Goal: Check status

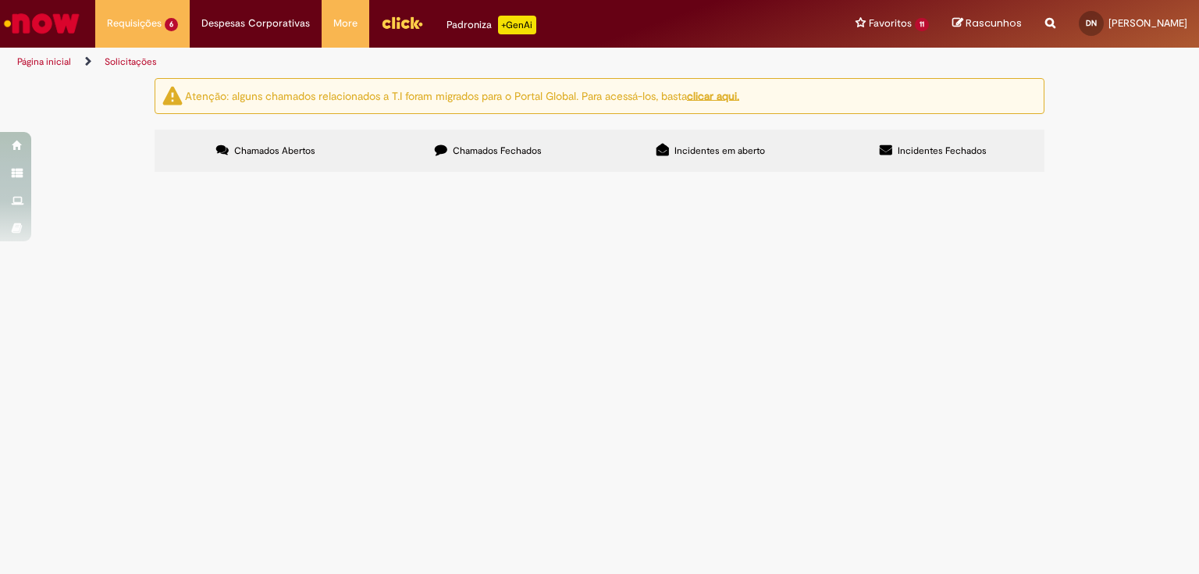
click at [0, 0] on span "R13581213" at bounding box center [0, 0] width 0 height 0
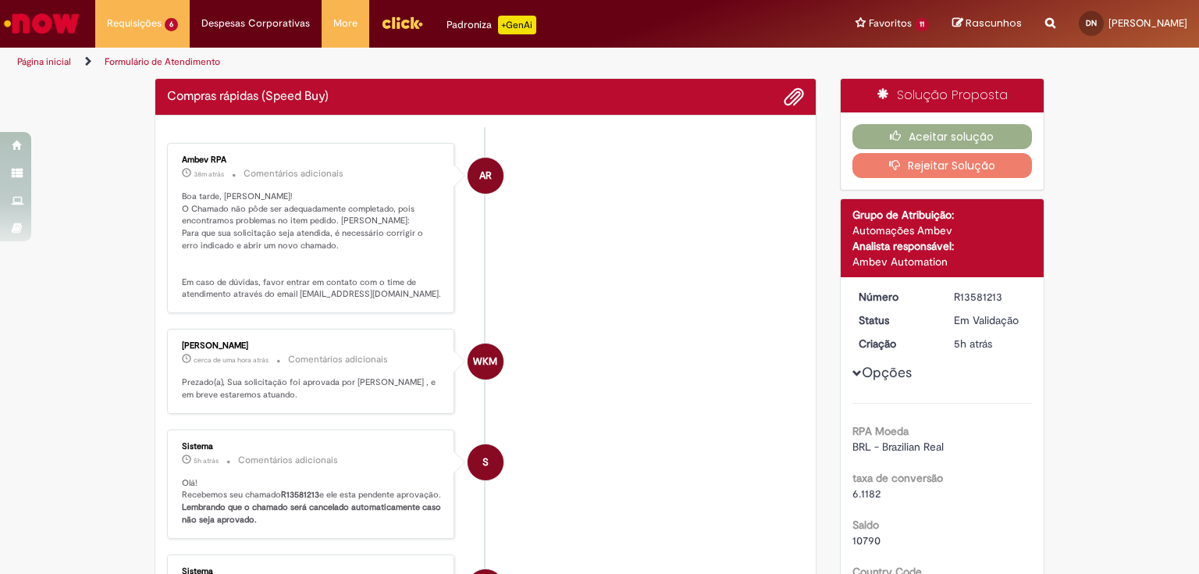
click at [379, 244] on p "Boa tarde, [PERSON_NAME]! O Chamado não pôde ser adequadamente completado, pois…" at bounding box center [312, 245] width 260 height 110
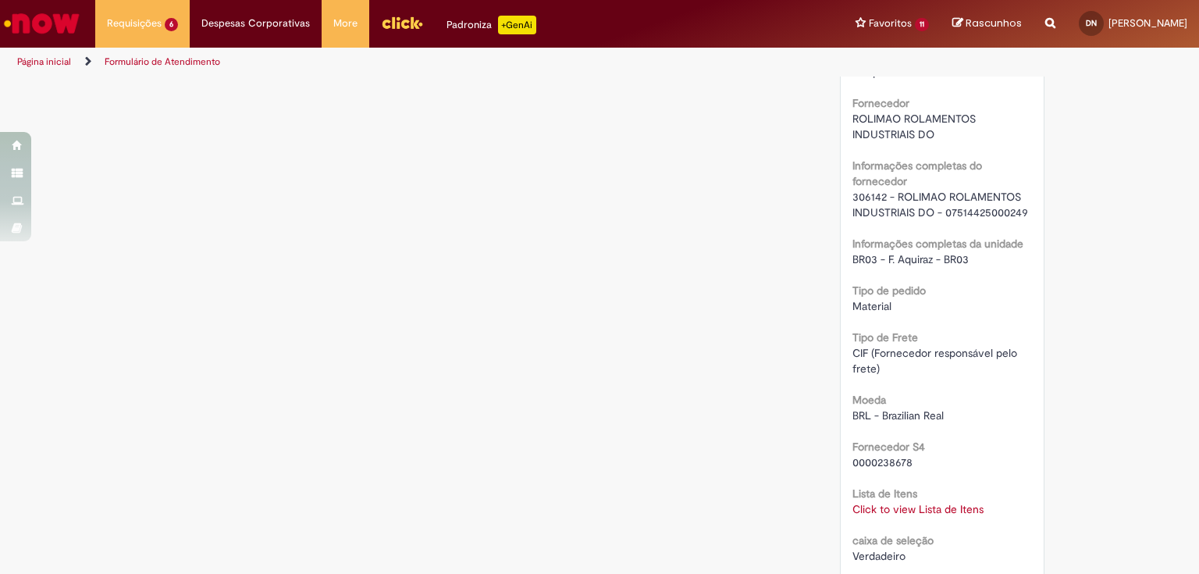
scroll to position [1374, 0]
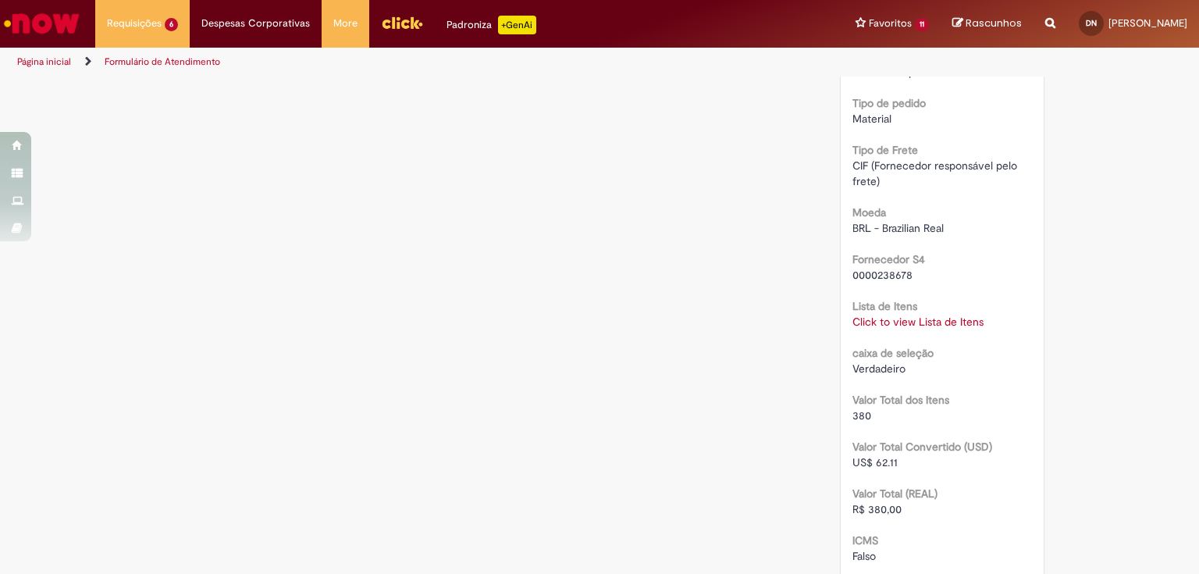
click at [891, 322] on link "Click to view Lista de Itens" at bounding box center [917, 322] width 131 height 14
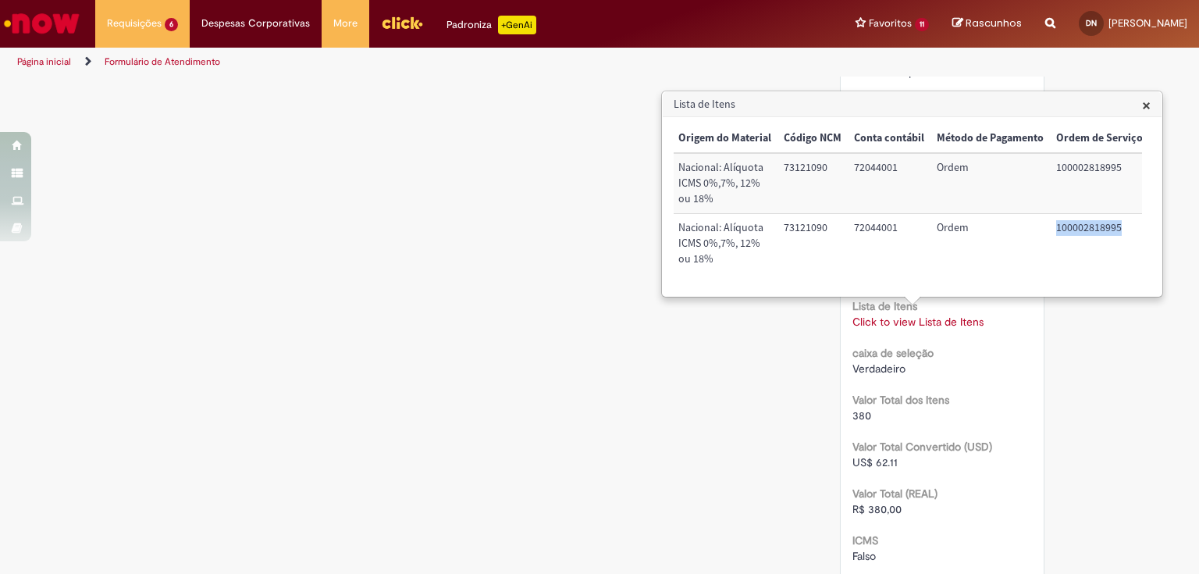
scroll to position [0, 684]
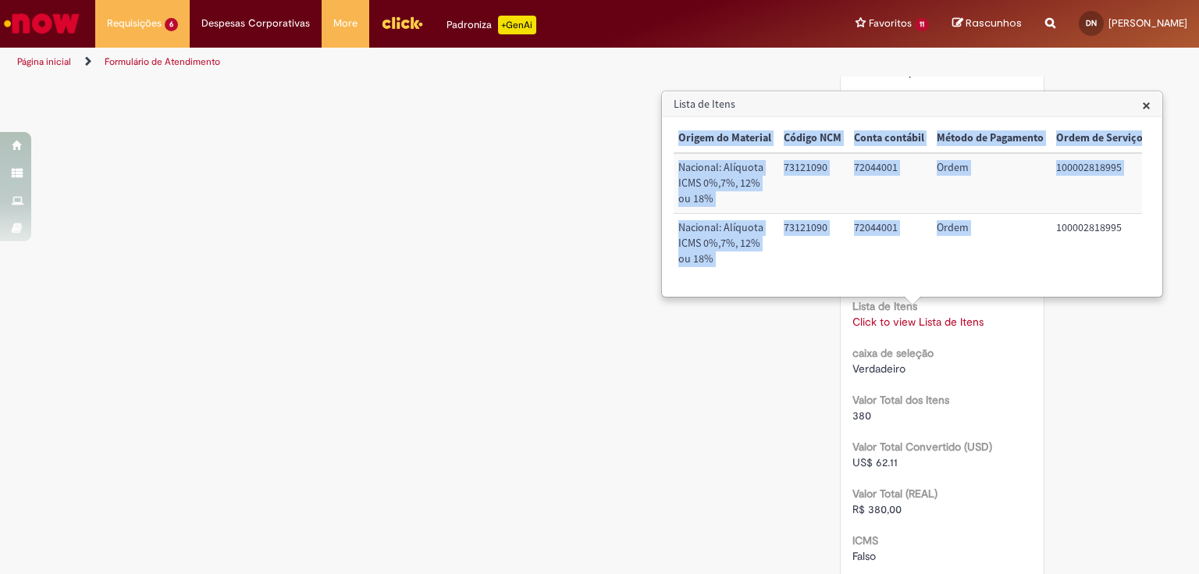
drag, startPoint x: 1047, startPoint y: 225, endPoint x: 1142, endPoint y: 233, distance: 94.8
click at [1142, 233] on div "× Trigger Tipo de Pedido = Material Código SAP Material / Serviço Descrição Qua…" at bounding box center [912, 206] width 477 height 165
copy table "Trigger Tipo de Pedido = Material Código SAP Material / Serviço Descrição Quant…"
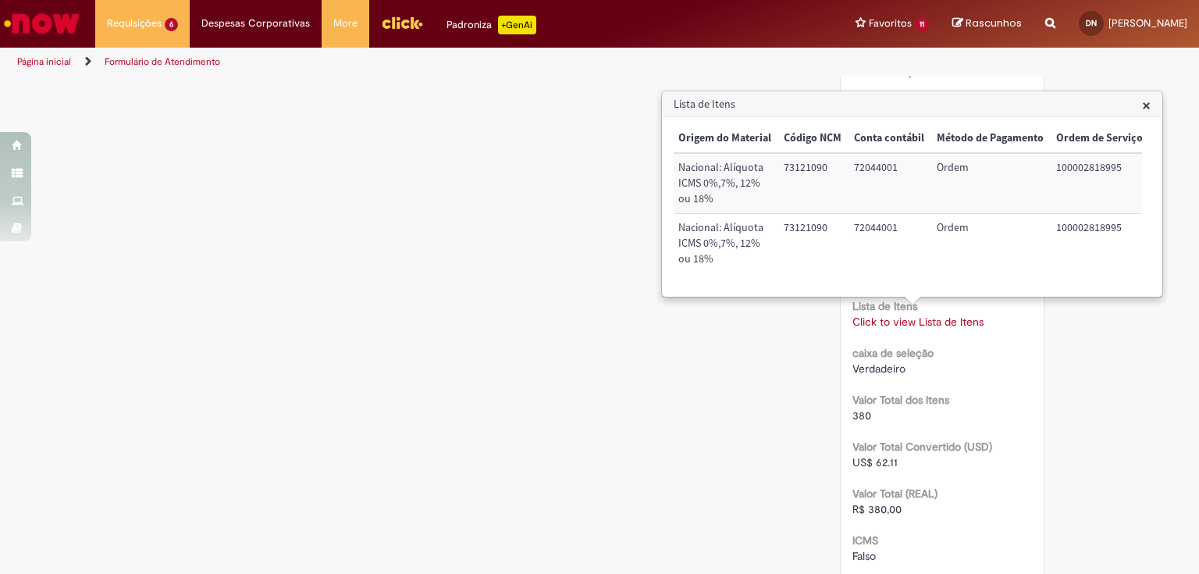
click at [1147, 101] on div "Lista de Itens × Trigger Tipo de Pedido = Material Código SAP Material / Serviç…" at bounding box center [912, 194] width 499 height 204
click at [1145, 100] on span "×" at bounding box center [1146, 104] width 9 height 21
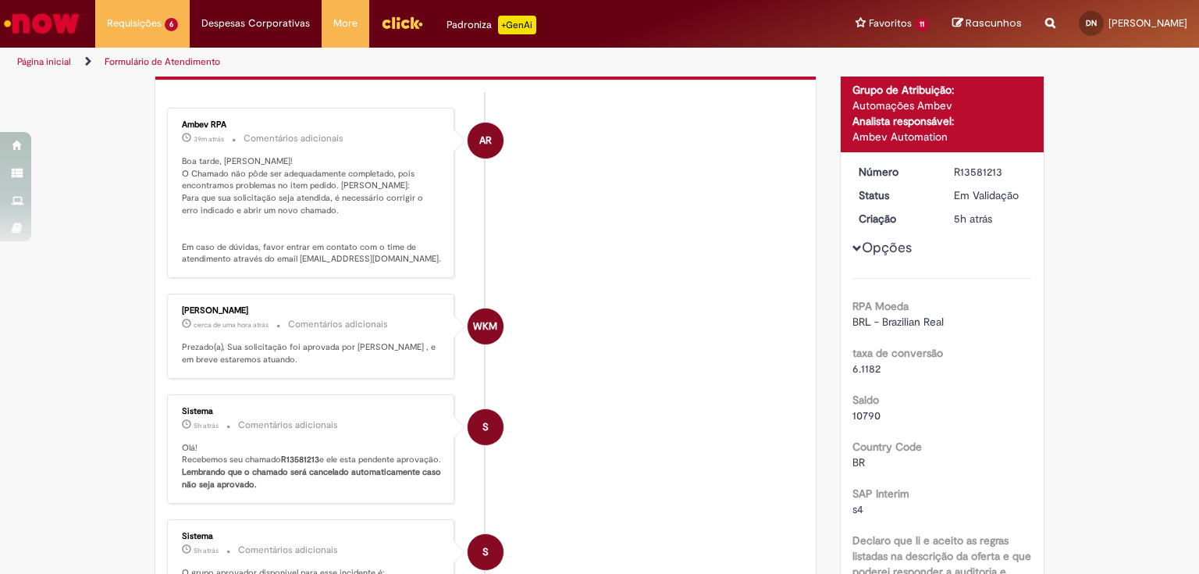
scroll to position [0, 0]
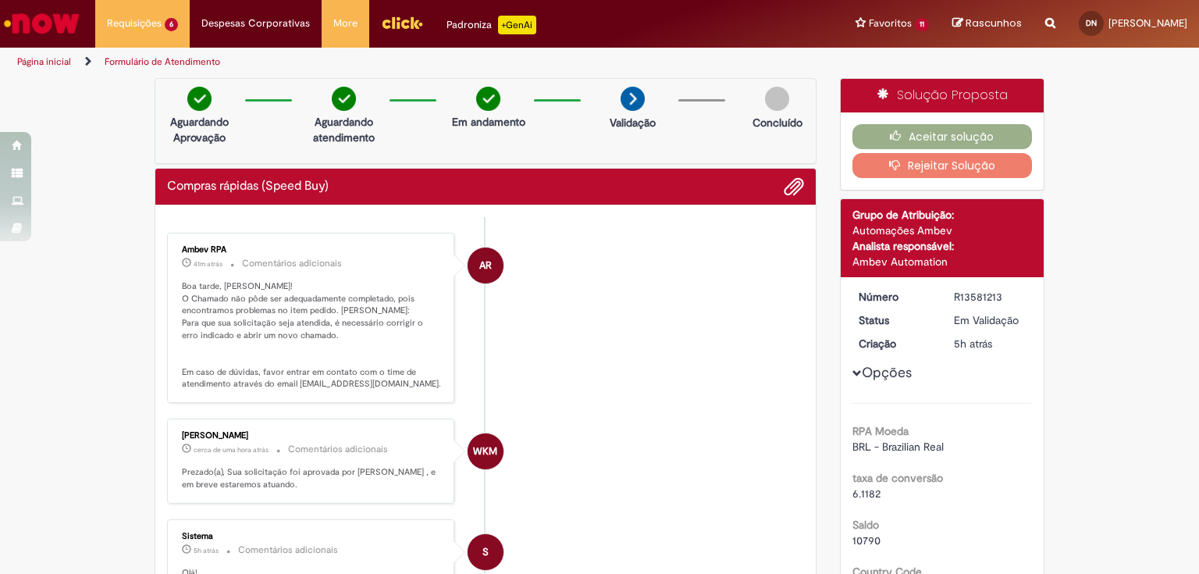
click at [772, 378] on li "AR Ambev RPA 41m atrás 41 minutos atrás Comentários adicionais Boa tarde, [PERS…" at bounding box center [485, 318] width 637 height 170
click at [725, 426] on li "WKM [PERSON_NAME] cerca de uma hora atrás cerca de uma hora atrás Comentários a…" at bounding box center [485, 460] width 637 height 85
click at [621, 281] on li "AR Ambev RPA cerca de uma hora atrás cerca de uma hora atrás Comentários adicio…" at bounding box center [485, 318] width 637 height 170
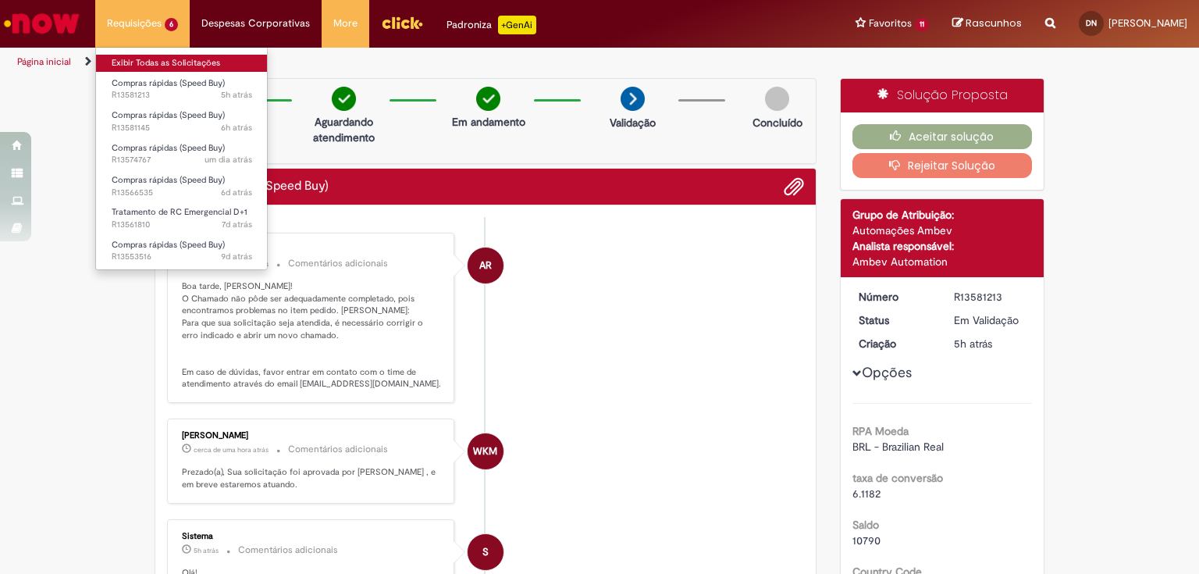
click at [124, 57] on link "Exibir Todas as Solicitações" at bounding box center [182, 63] width 172 height 17
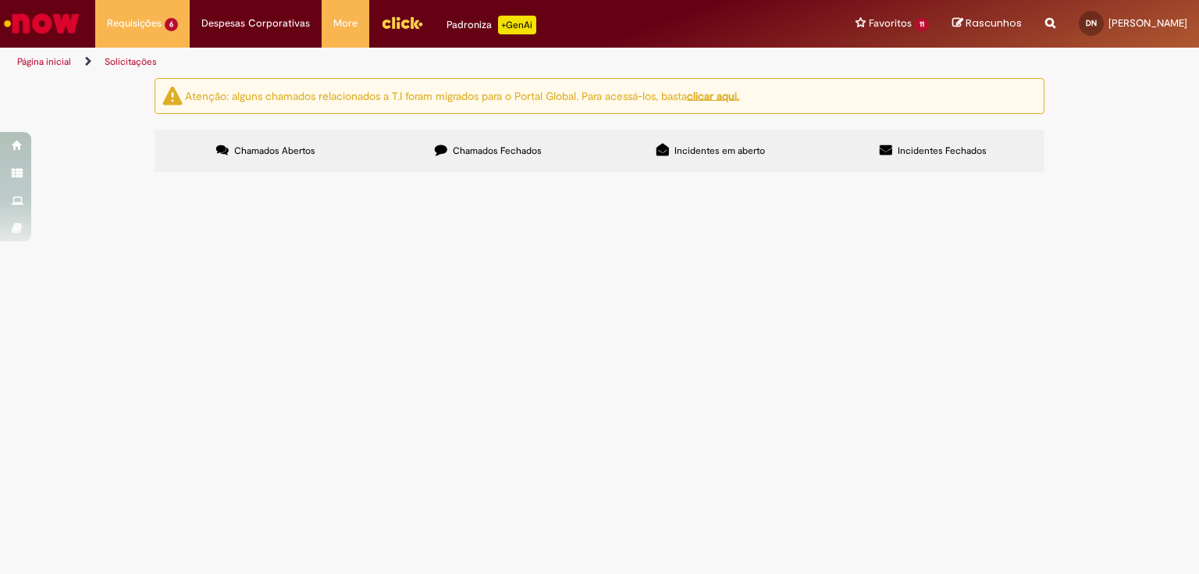
click at [0, 0] on span "R13581145" at bounding box center [0, 0] width 0 height 0
click at [1198, 558] on main "Solicitações Atenção: alguns chamados relacionados a T.I foram migrados para o …" at bounding box center [599, 325] width 1199 height 496
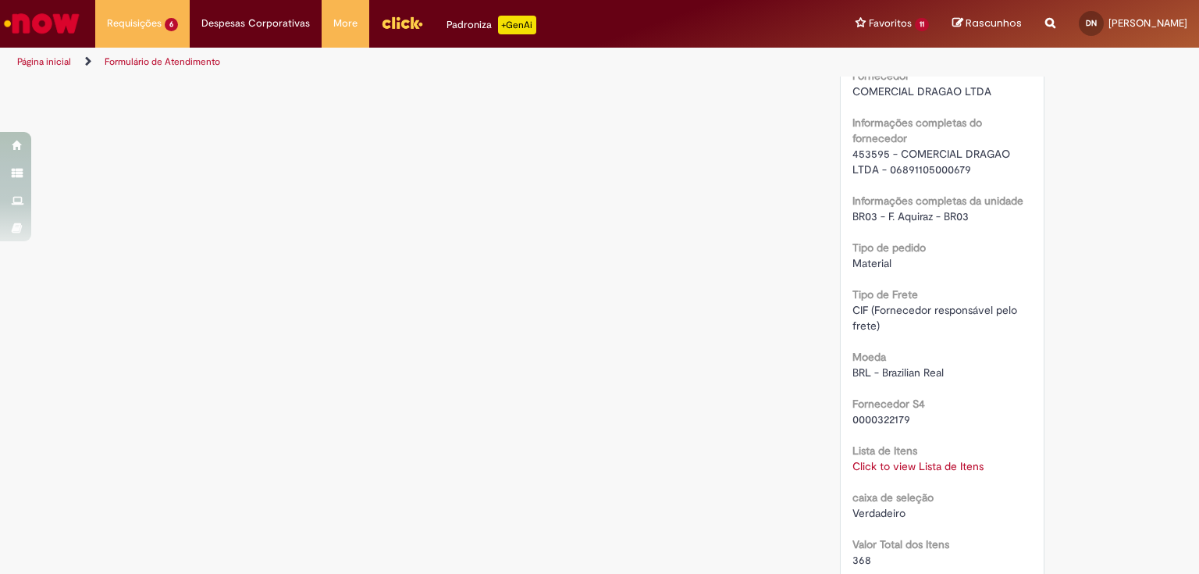
scroll to position [1339, 0]
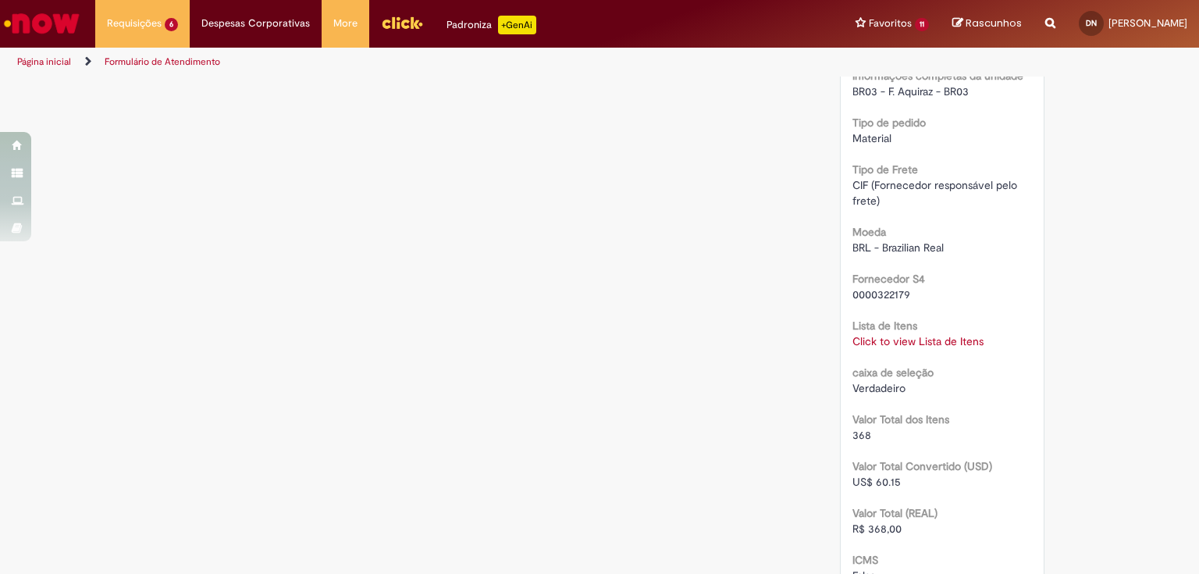
click at [918, 336] on link "Click to view Lista de Itens" at bounding box center [917, 341] width 131 height 14
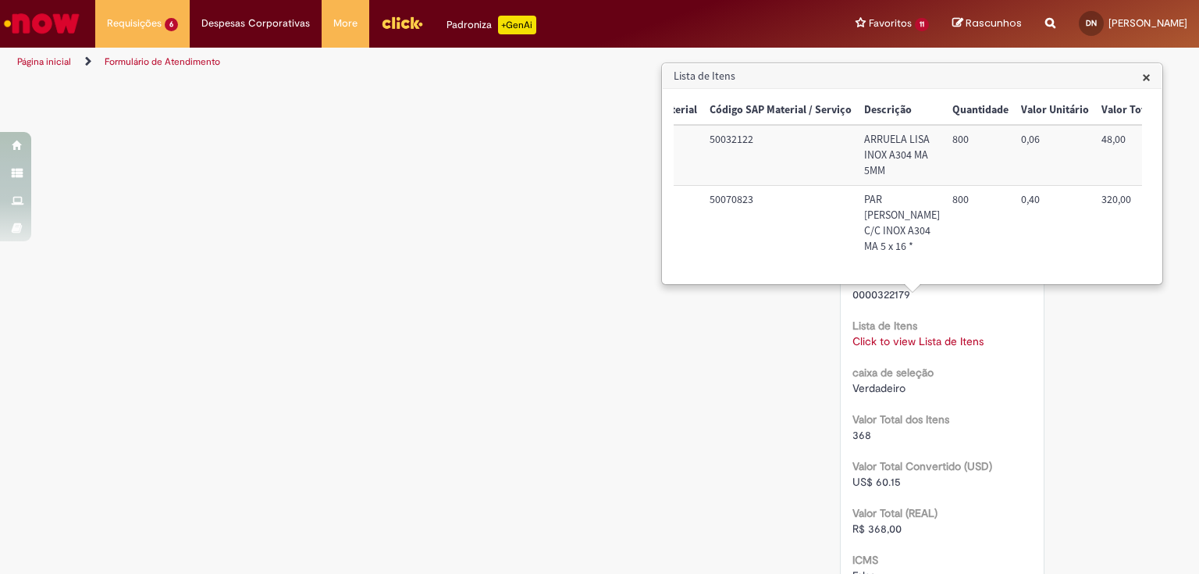
scroll to position [0, 258]
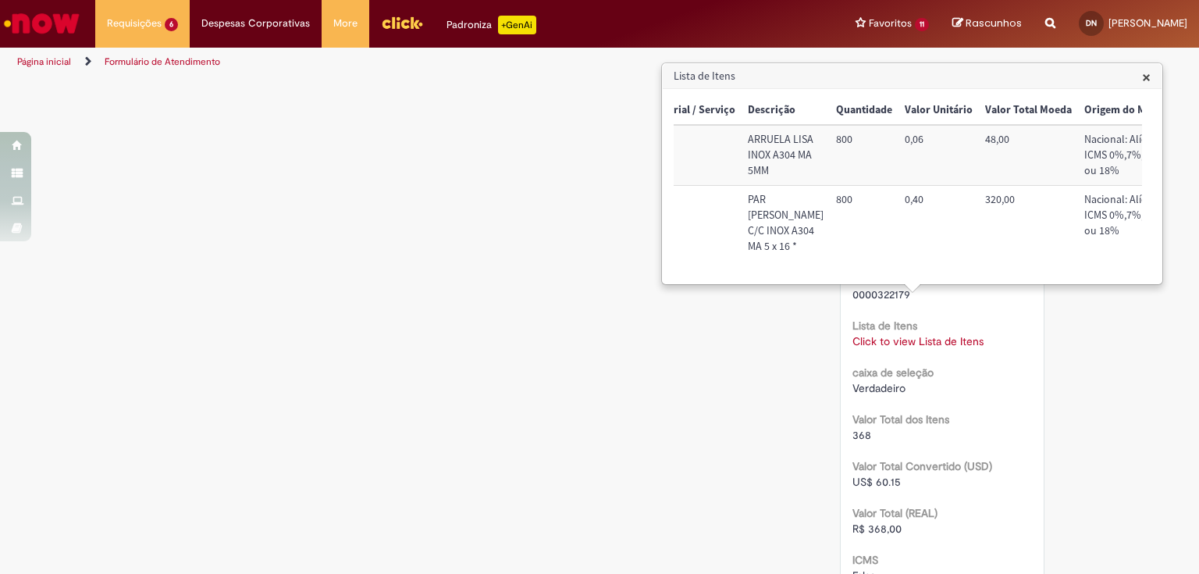
drag, startPoint x: 1150, startPoint y: 76, endPoint x: 1002, endPoint y: 125, distance: 156.2
click at [1150, 76] on div "Lista de Itens × Trigger Tipo de Pedido = Material Código SAP Material / Serviç…" at bounding box center [912, 173] width 499 height 219
click at [1143, 78] on span "×" at bounding box center [1146, 76] width 9 height 21
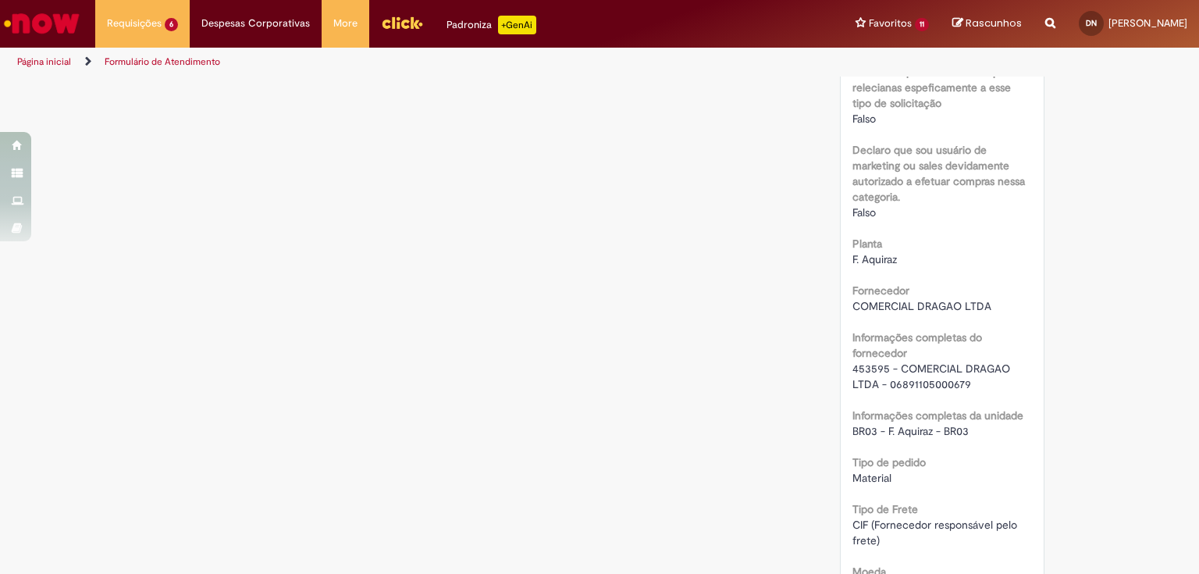
scroll to position [1061, 0]
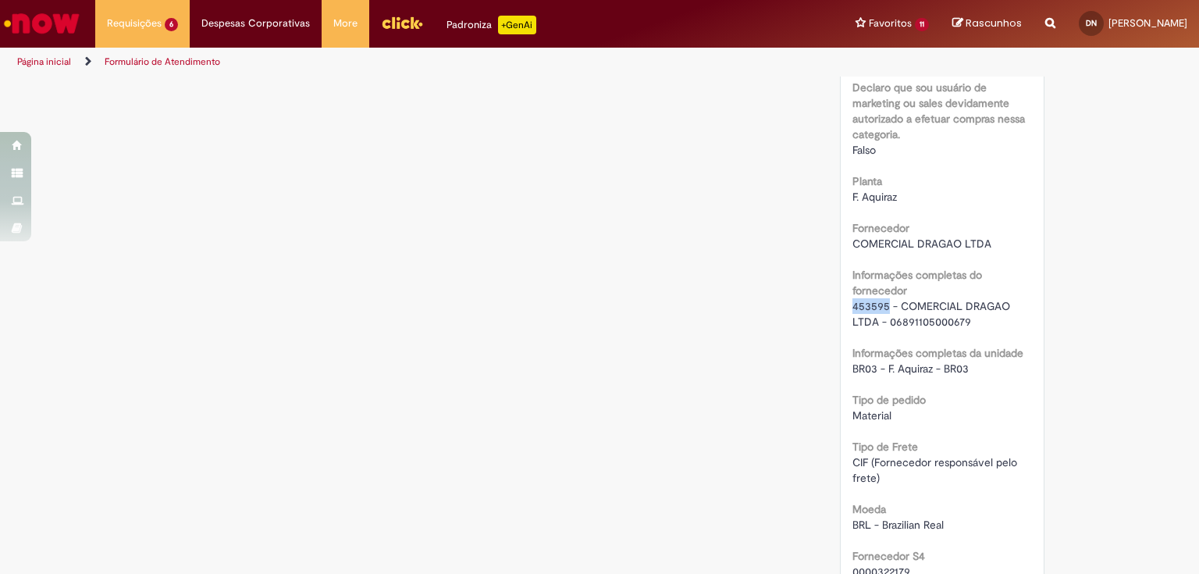
drag, startPoint x: 848, startPoint y: 304, endPoint x: 883, endPoint y: 308, distance: 35.3
click at [883, 308] on span "453595 - COMERCIAL DRAGAO LTDA - 06891105000679" at bounding box center [932, 314] width 161 height 30
copy span "453595"
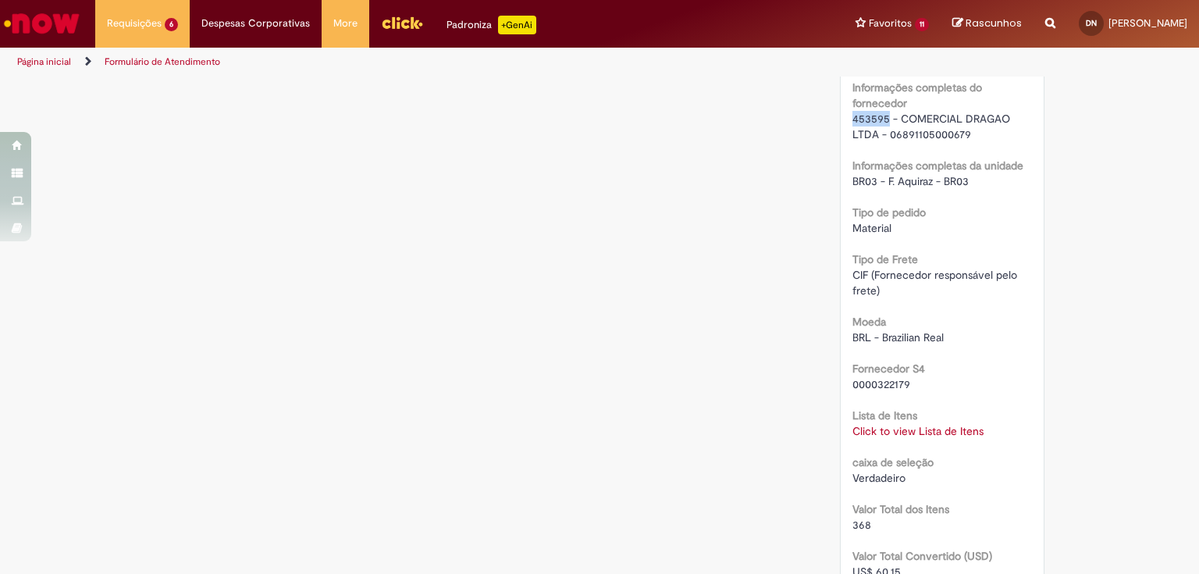
scroll to position [1311, 0]
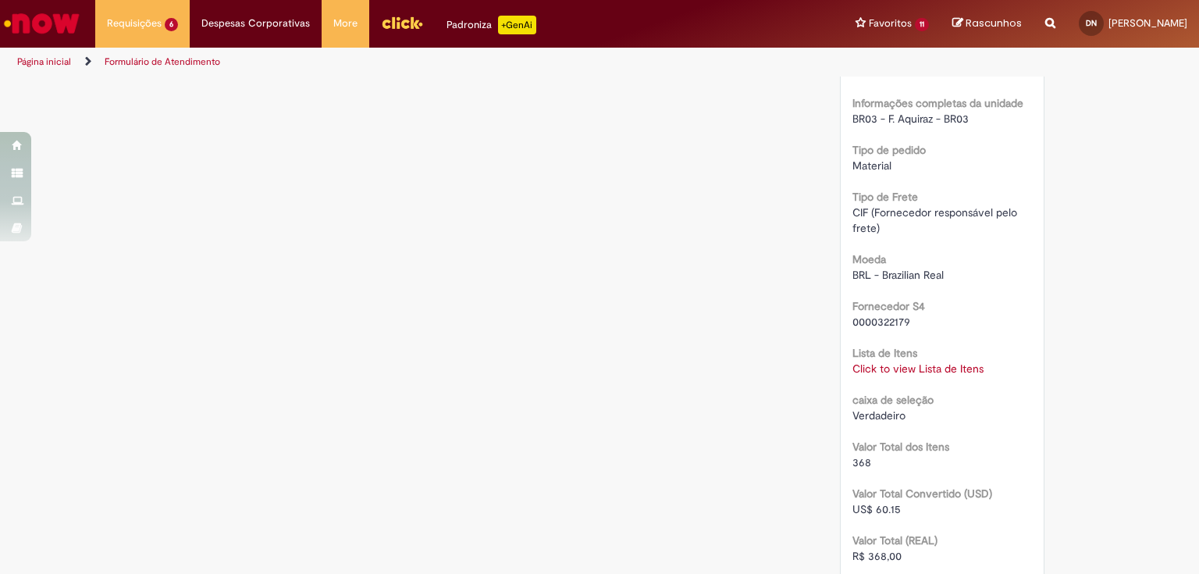
click at [887, 366] on link "Click to view Lista de Itens" at bounding box center [917, 368] width 131 height 14
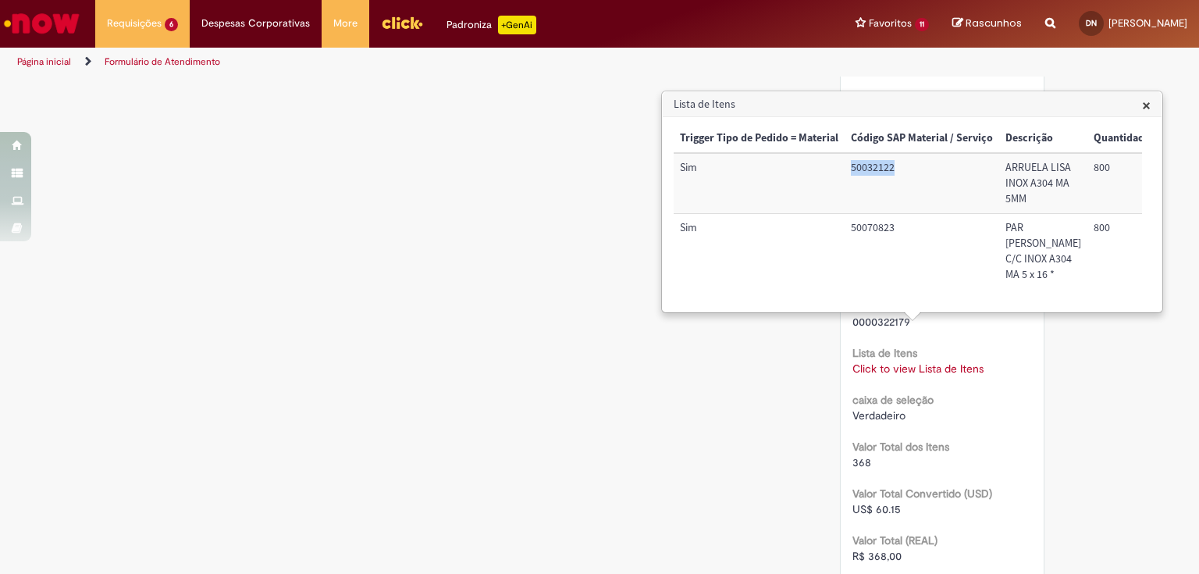
drag, startPoint x: 852, startPoint y: 166, endPoint x: 897, endPoint y: 169, distance: 45.4
click at [897, 169] on td "50032122" at bounding box center [921, 183] width 155 height 60
copy td "50032122"
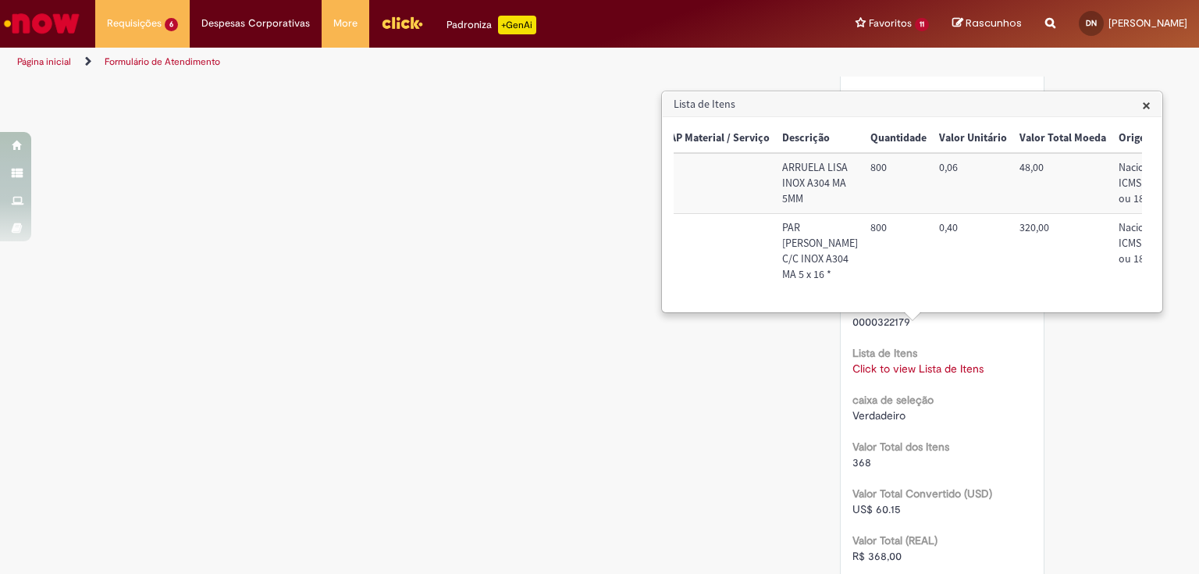
scroll to position [0, 219]
drag, startPoint x: 786, startPoint y: 165, endPoint x: 810, endPoint y: 217, distance: 56.9
click at [810, 213] on td "ARRUELA LISA INOX A304 MA 5MM" at bounding box center [824, 183] width 88 height 60
copy td "ARRUELA LISA INOX A304 MA 5MM"
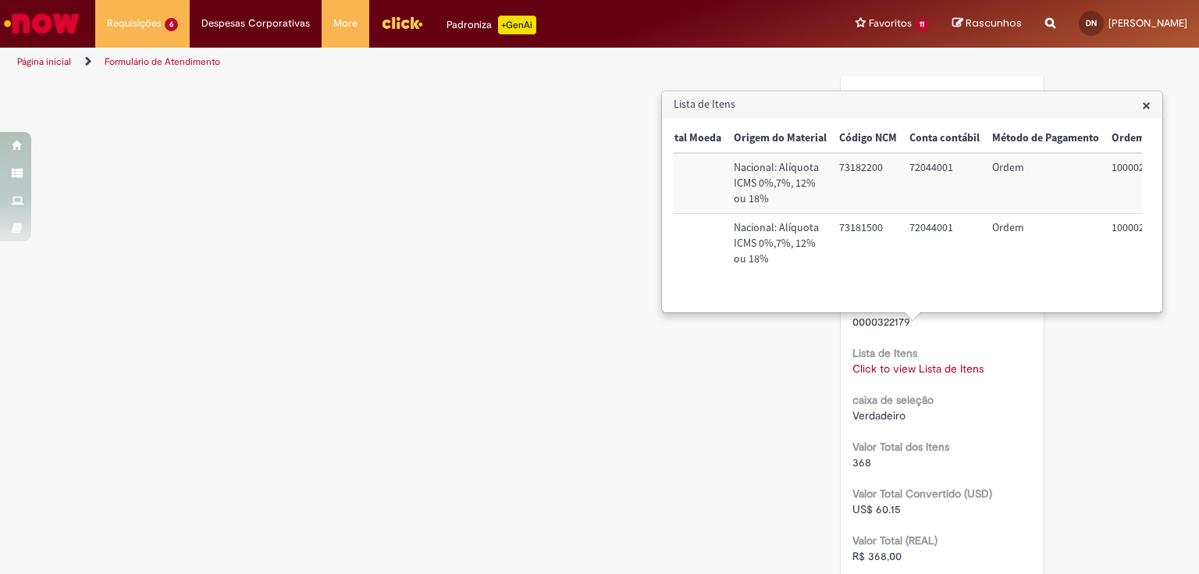
scroll to position [0, 634]
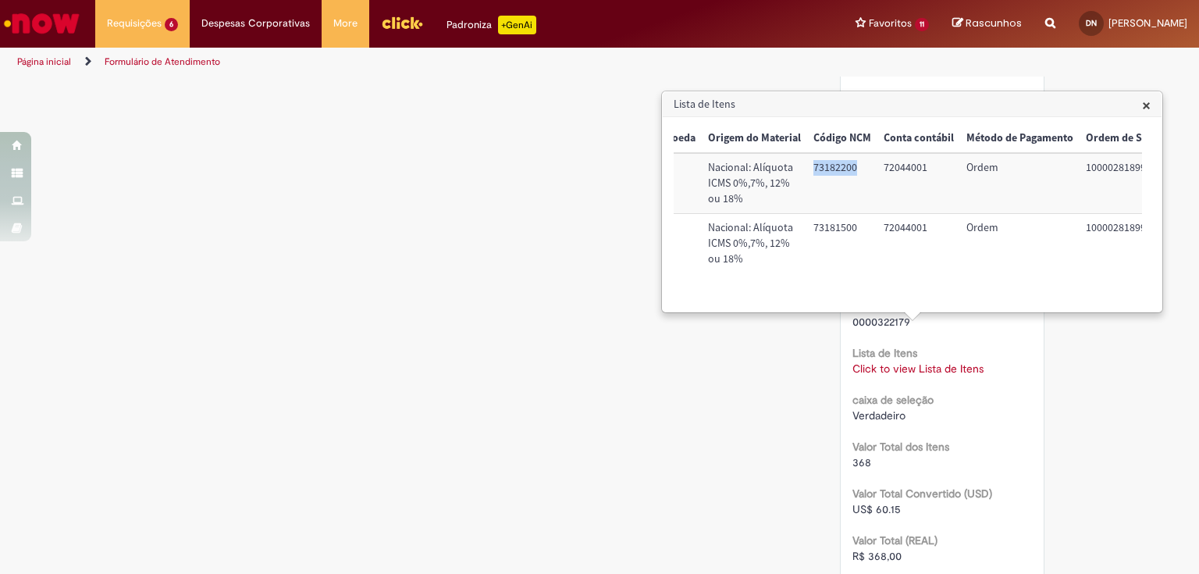
drag, startPoint x: 780, startPoint y: 172, endPoint x: 829, endPoint y: 178, distance: 49.6
click at [829, 178] on td "73182200" at bounding box center [842, 183] width 70 height 60
copy td "73182200"
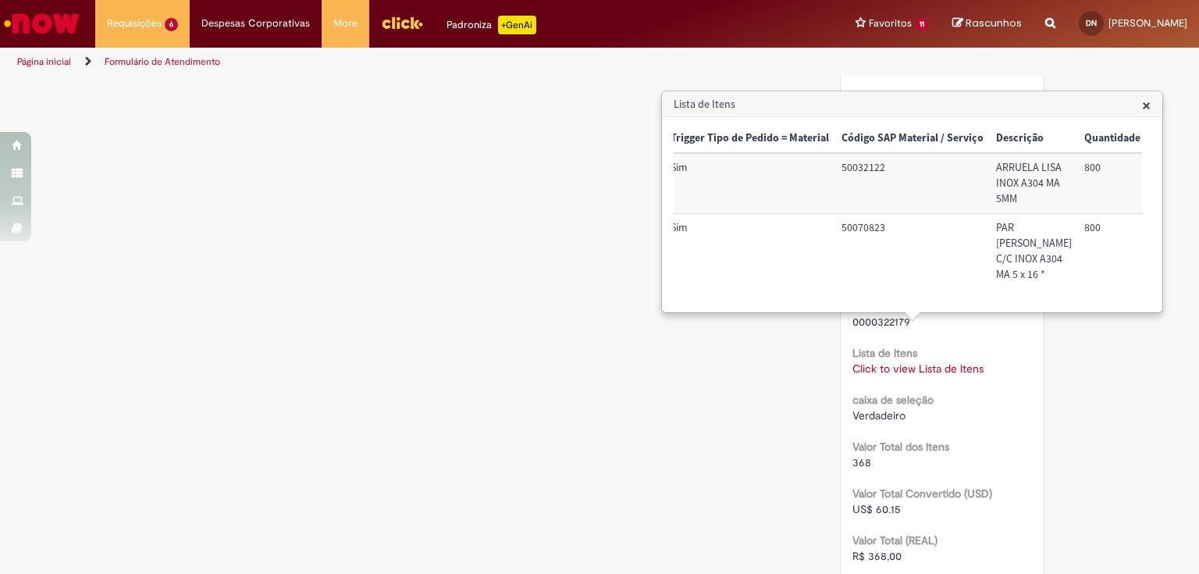
scroll to position [0, 0]
drag, startPoint x: 848, startPoint y: 244, endPoint x: 902, endPoint y: 240, distance: 53.9
click at [902, 240] on td "50070823" at bounding box center [921, 251] width 155 height 75
copy td "50070823"
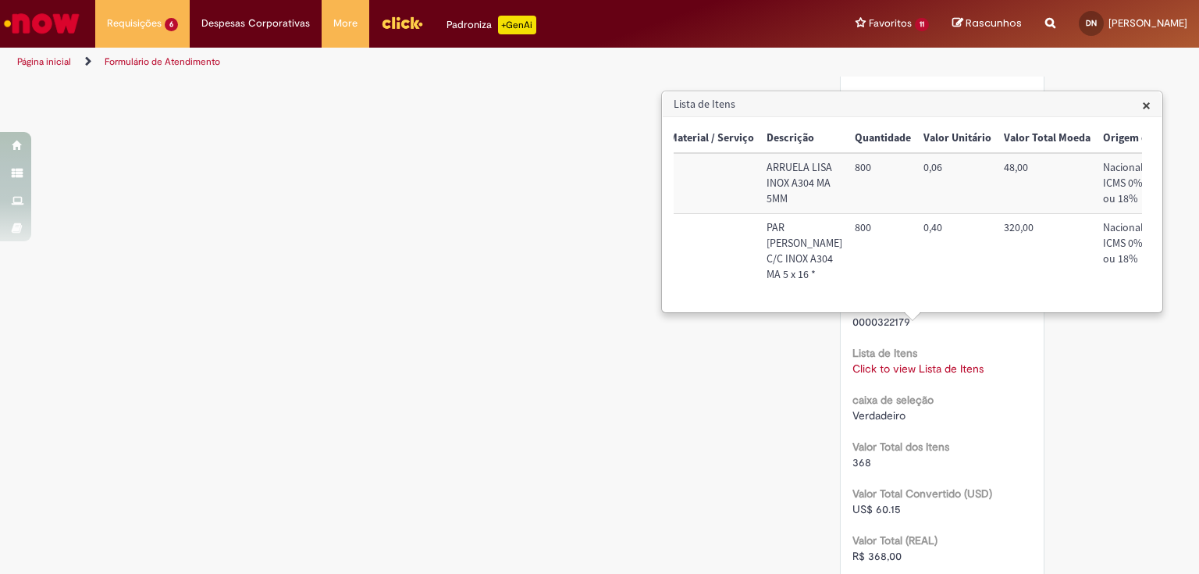
scroll to position [0, 219]
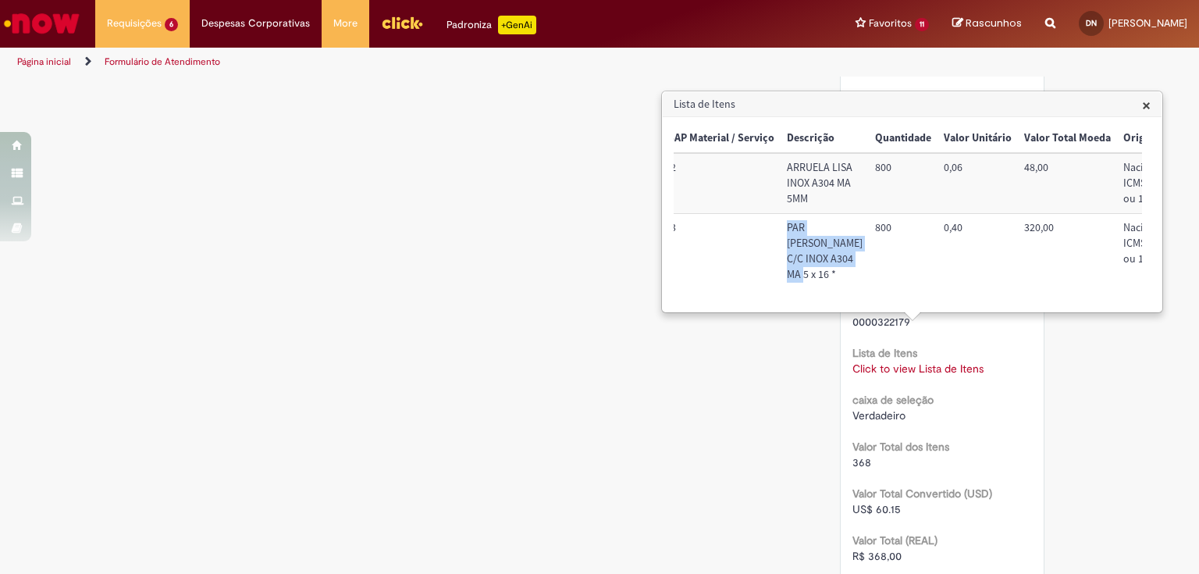
drag, startPoint x: 784, startPoint y: 241, endPoint x: 815, endPoint y: 312, distance: 77.6
click at [815, 289] on td "PAR [PERSON_NAME] C/C INOX A304 MA 5 x 16 *" at bounding box center [824, 251] width 88 height 75
copy td "PAR [PERSON_NAME] C/C INOX A304 MA 5 x 16 *"
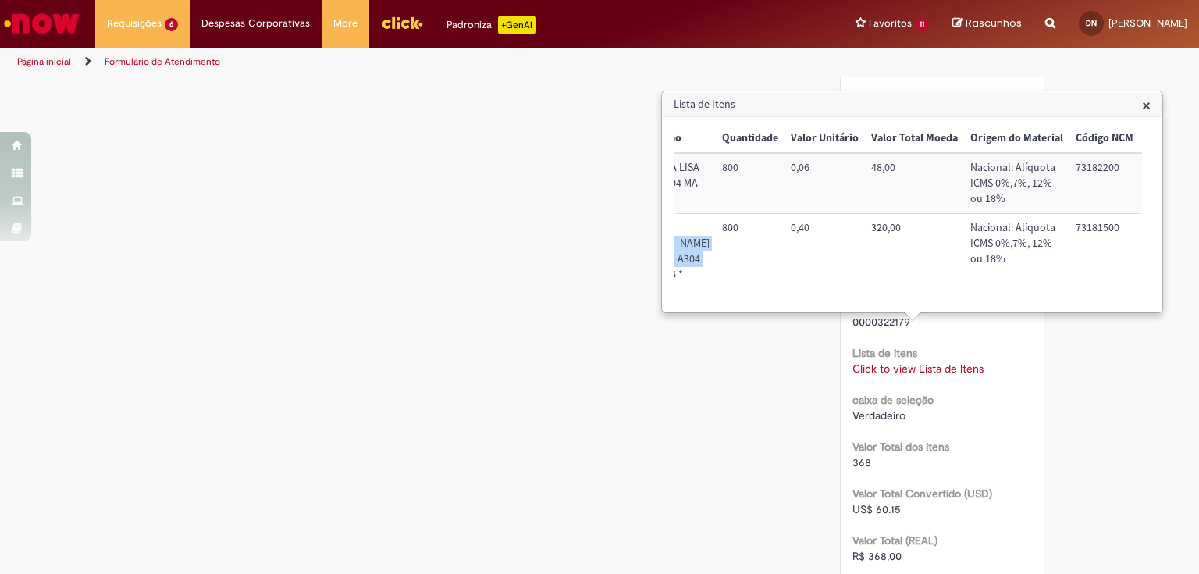
scroll to position [0, 370]
drag, startPoint x: 1043, startPoint y: 244, endPoint x: 1086, endPoint y: 247, distance: 43.8
click at [1086, 247] on td "73181500" at bounding box center [1106, 251] width 70 height 75
copy td "73181500"
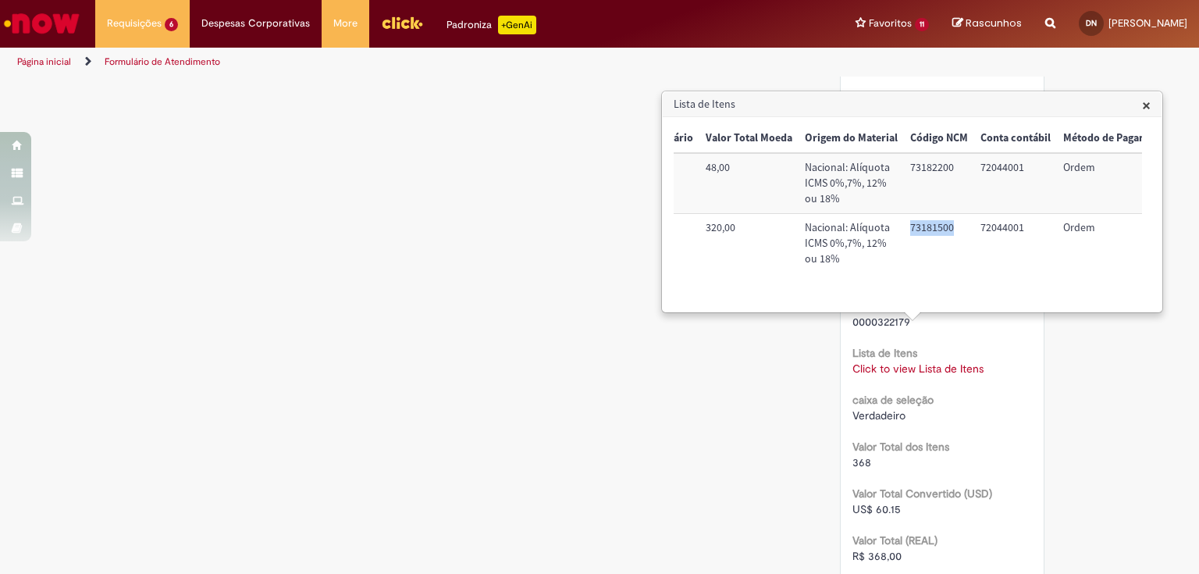
scroll to position [0, 540]
drag, startPoint x: 943, startPoint y: 242, endPoint x: 987, endPoint y: 253, distance: 45.1
click at [987, 253] on td "72044001" at bounding box center [1012, 251] width 83 height 75
copy td "72044001"
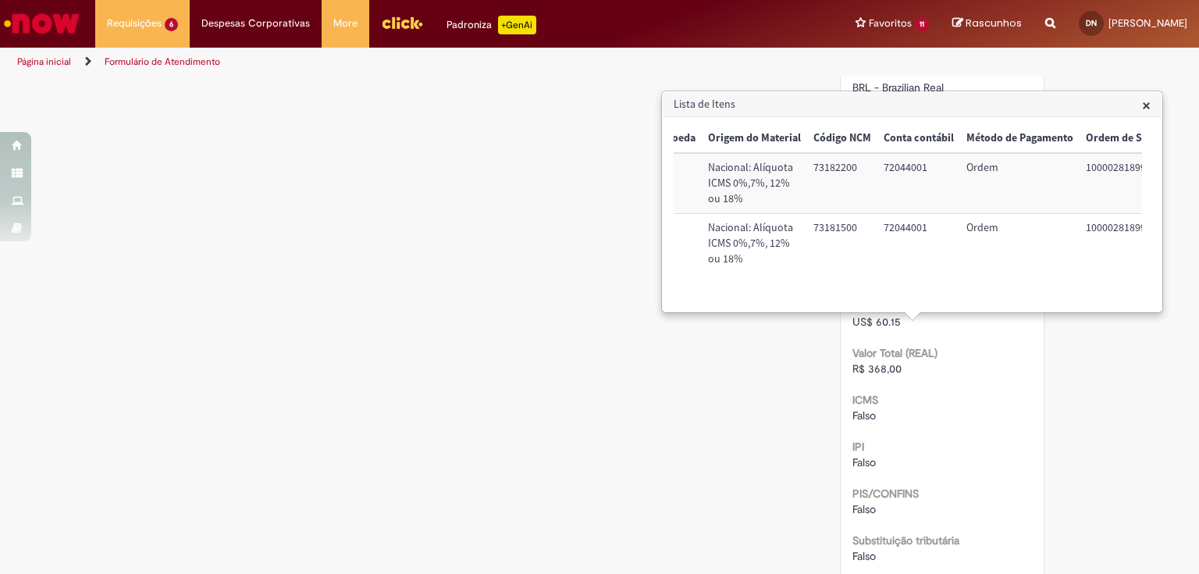
scroll to position [1623, 0]
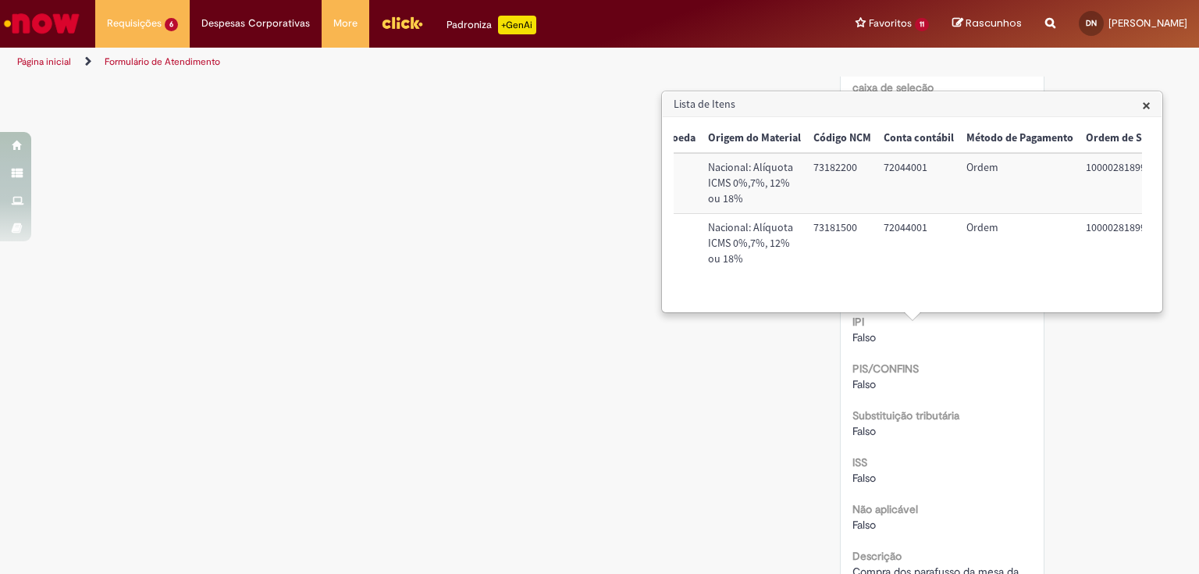
click at [1144, 112] on span "×" at bounding box center [1146, 104] width 9 height 21
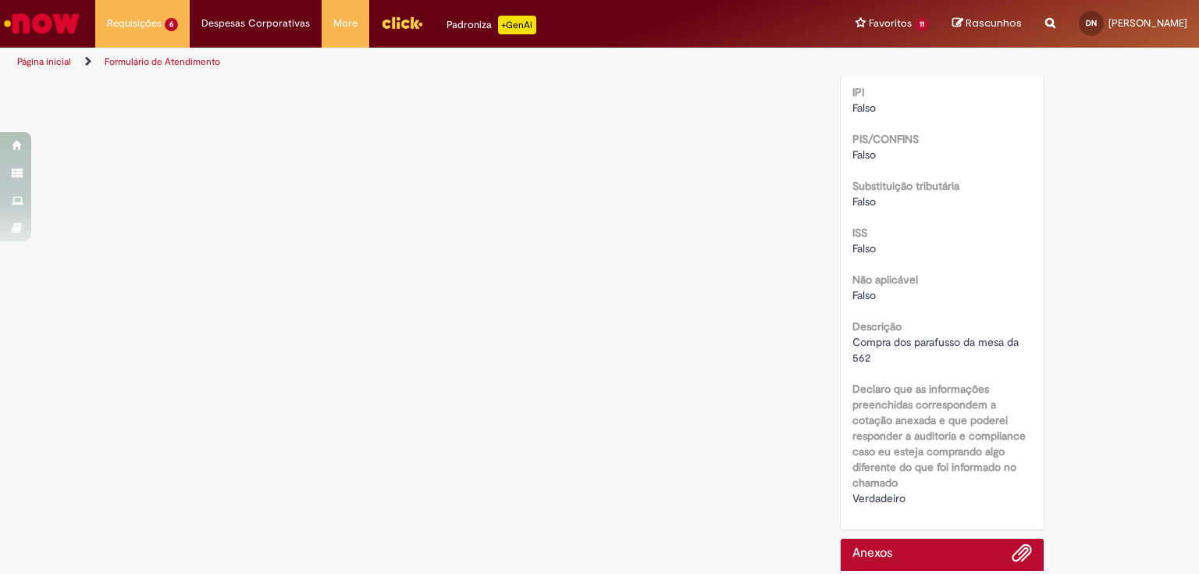
scroll to position [1953, 0]
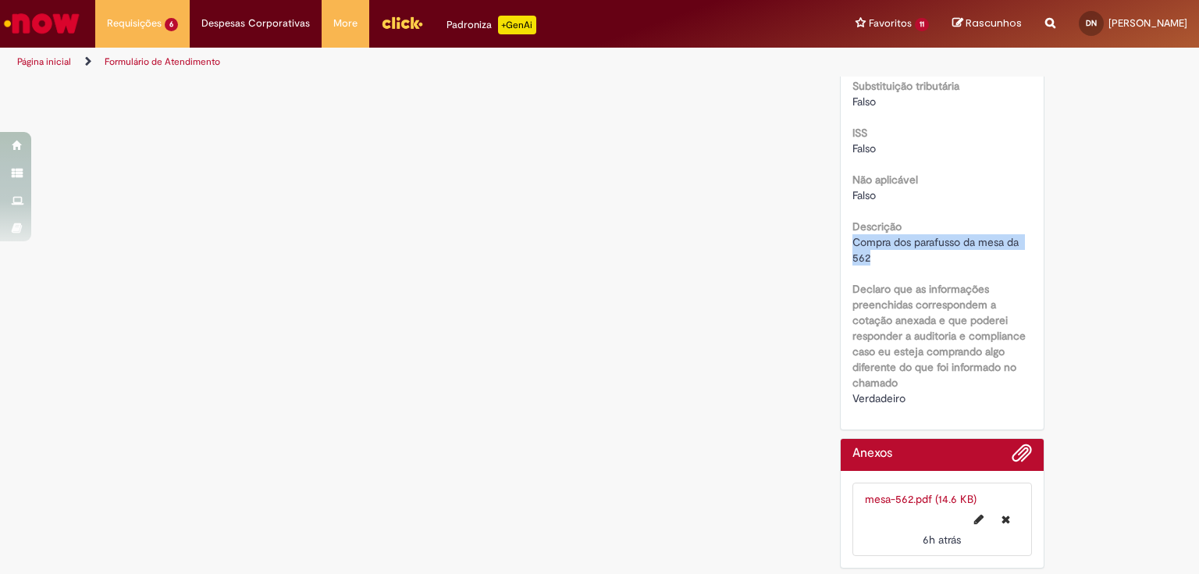
drag, startPoint x: 847, startPoint y: 237, endPoint x: 874, endPoint y: 259, distance: 35.0
click at [874, 259] on div "Compra dos parafusso da mesa da 562" at bounding box center [942, 249] width 180 height 31
copy span "Compra dos parafusso da mesa da 562"
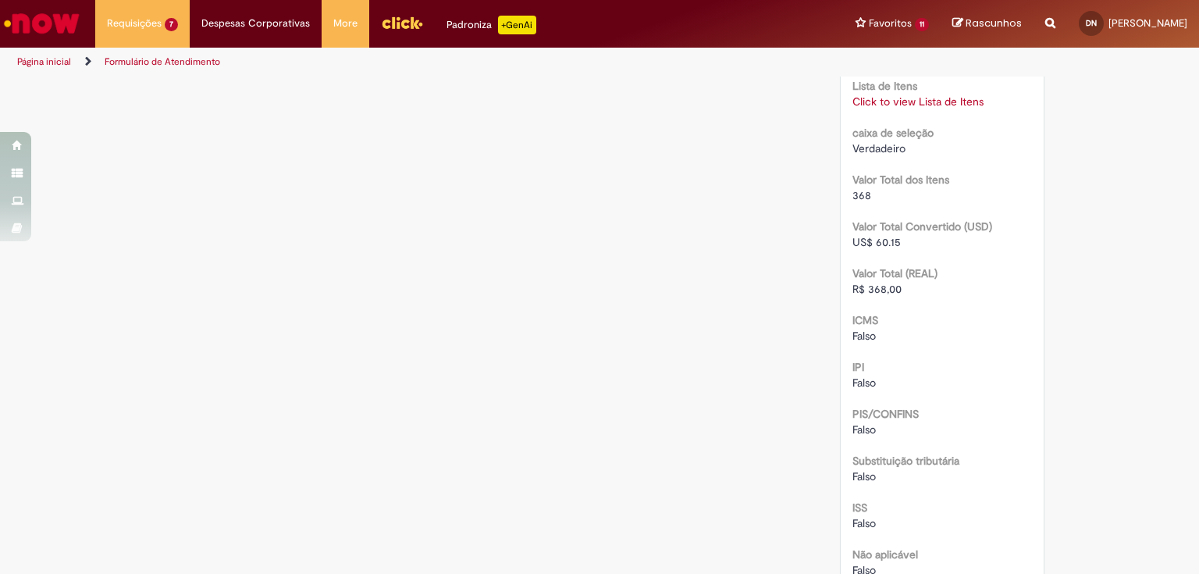
scroll to position [1516, 0]
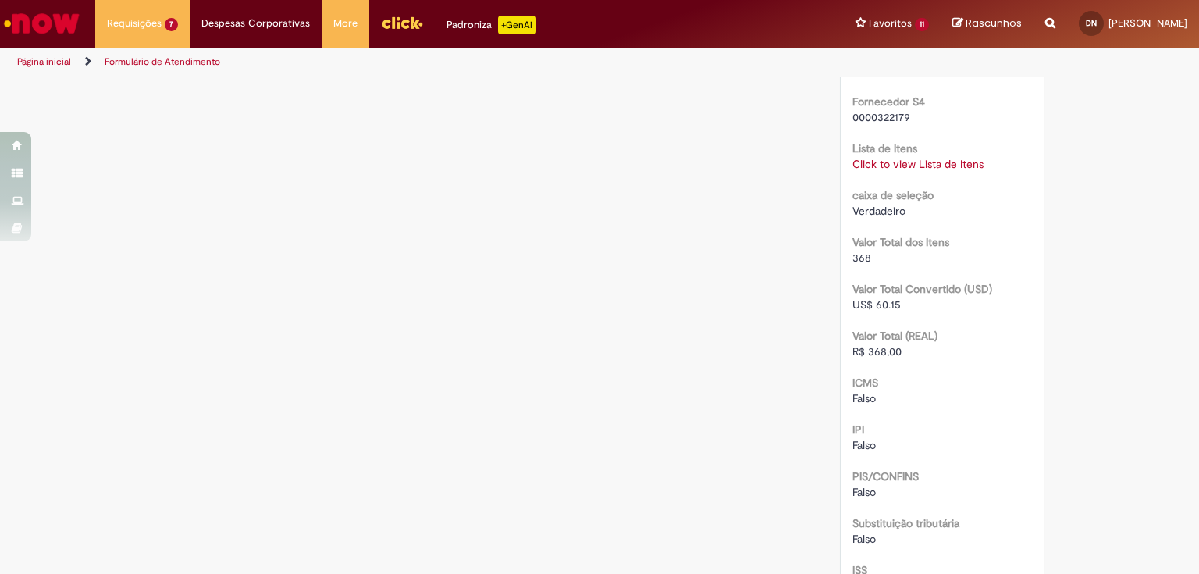
click at [912, 156] on div "Click to view Lista de Itens Click to view Lista de Itens" at bounding box center [942, 164] width 180 height 16
click at [906, 161] on link "Click to view Lista de Itens" at bounding box center [917, 164] width 131 height 14
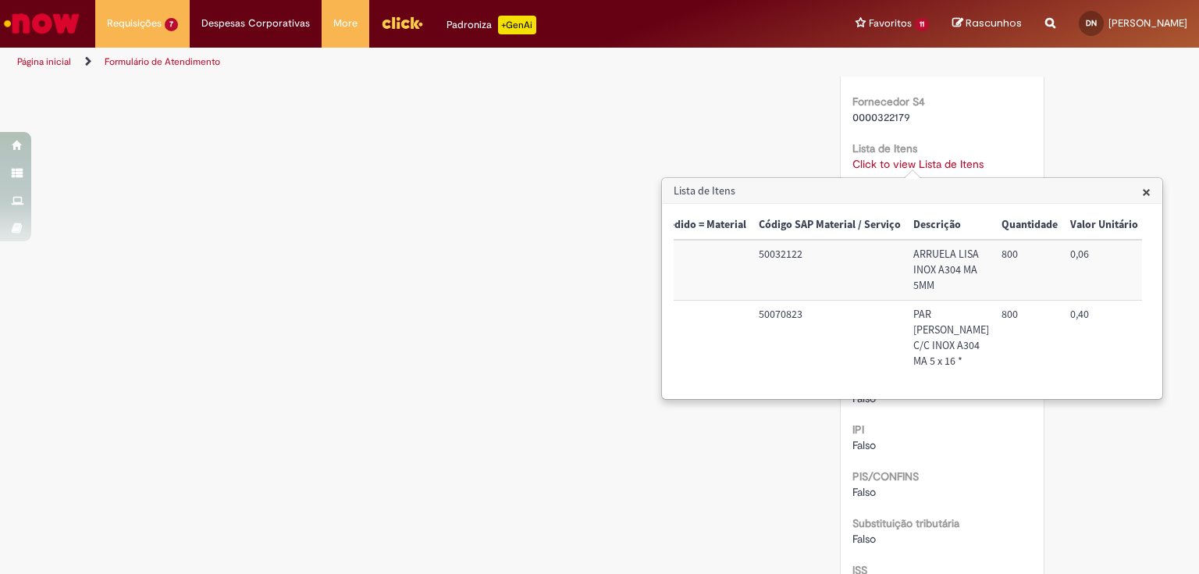
scroll to position [0, 106]
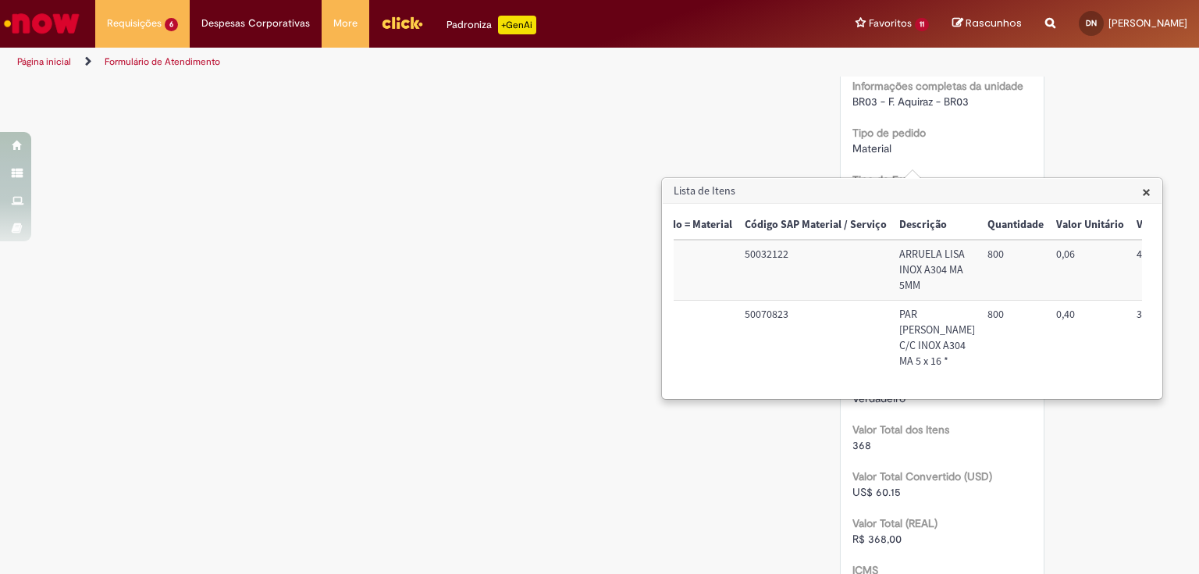
scroll to position [1141, 0]
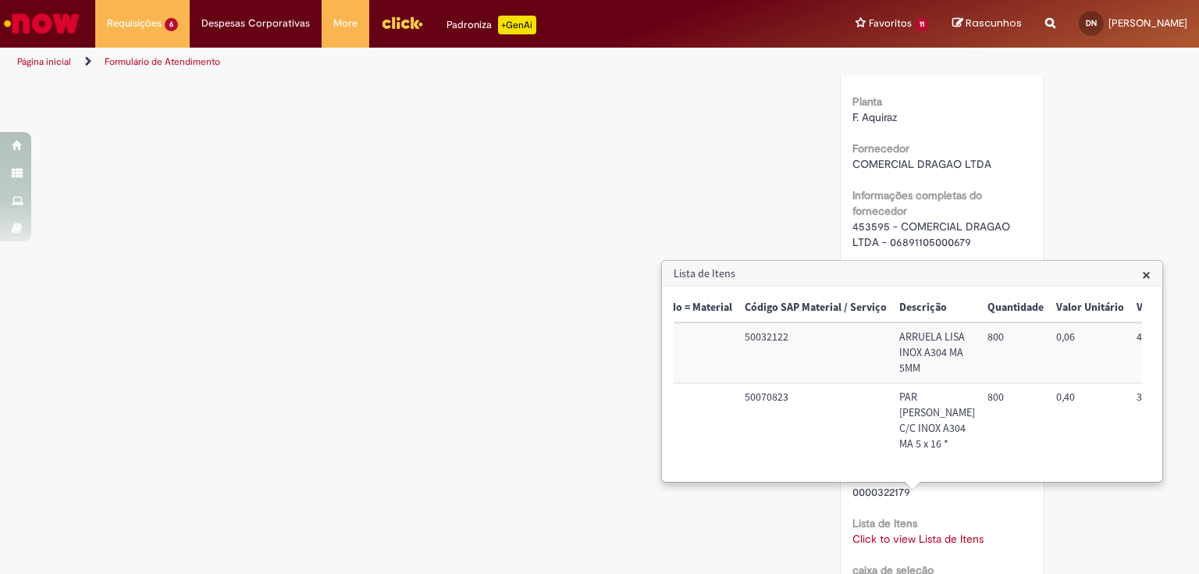
click at [1143, 271] on span "×" at bounding box center [1146, 274] width 9 height 21
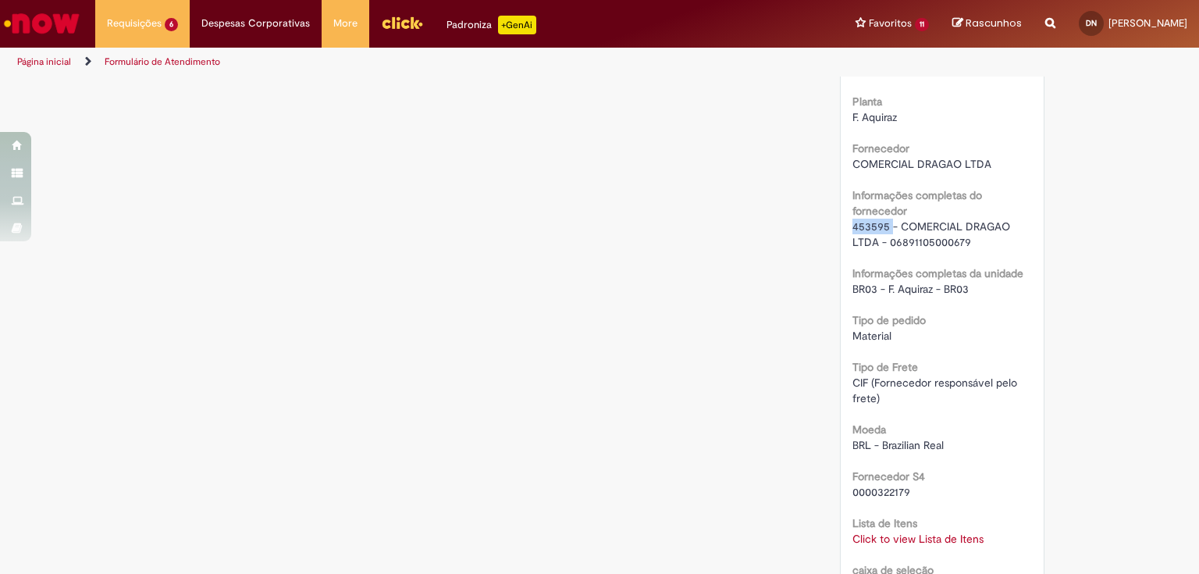
drag, startPoint x: 844, startPoint y: 225, endPoint x: 887, endPoint y: 227, distance: 42.2
click at [887, 227] on div "Número R13581145 Status Em [GEOGRAPHIC_DATA] Criação 6h atrás 6 horas atrás Opç…" at bounding box center [943, 188] width 204 height 2105
click at [876, 532] on link "Click to view Lista de Itens" at bounding box center [917, 539] width 131 height 14
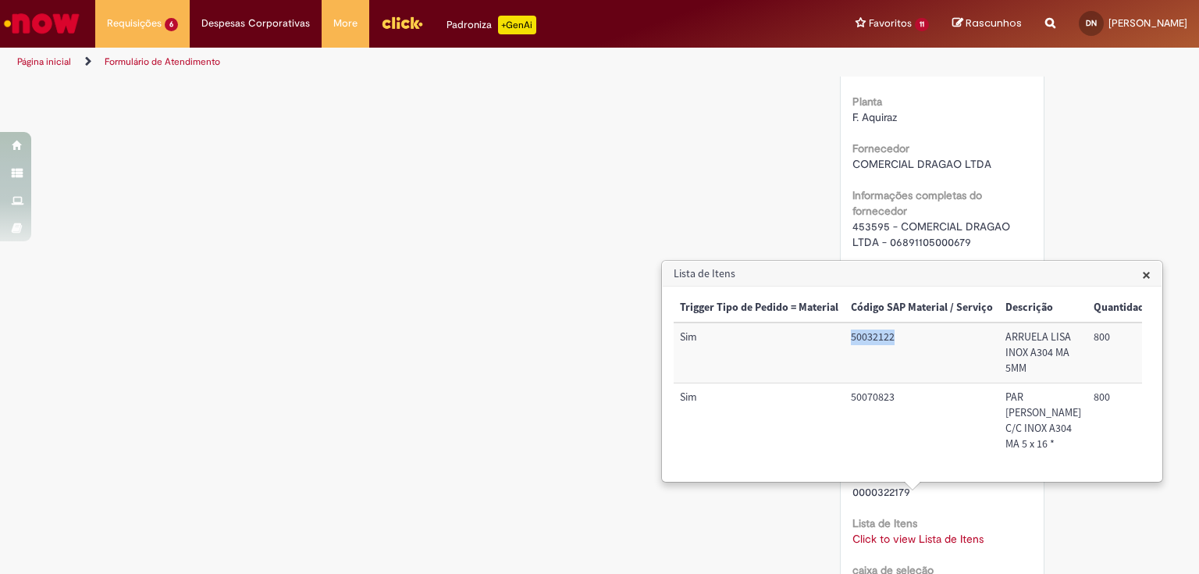
drag, startPoint x: 849, startPoint y: 340, endPoint x: 896, endPoint y: 340, distance: 46.8
click at [896, 340] on td "50032122" at bounding box center [921, 352] width 155 height 60
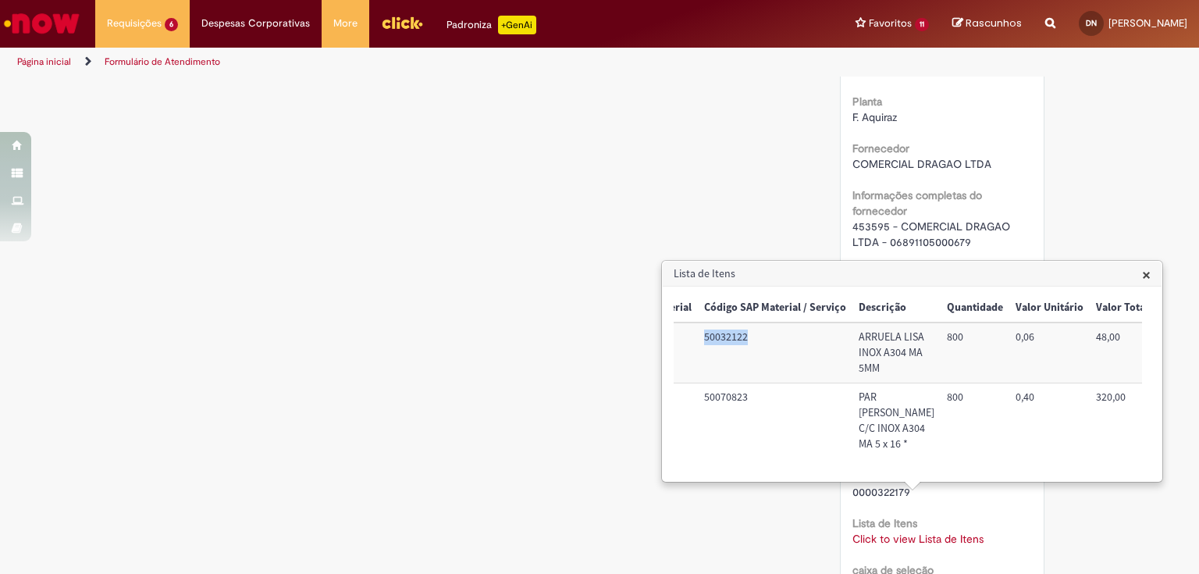
scroll to position [0, 172]
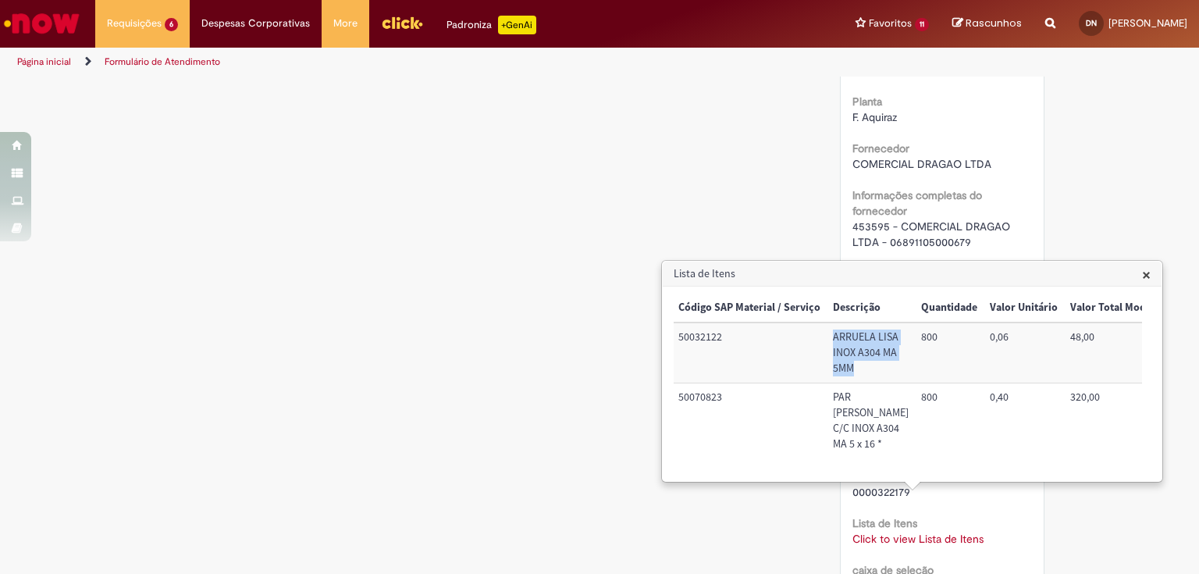
drag, startPoint x: 831, startPoint y: 335, endPoint x: 860, endPoint y: 387, distance: 59.7
click at [860, 382] on td "ARRUELA LISA INOX A304 MA 5MM" at bounding box center [871, 352] width 88 height 60
click at [775, 474] on div "Trigger Tipo de Pedido = Material Código SAP Material / Serviço Descrição Quant…" at bounding box center [908, 383] width 468 height 180
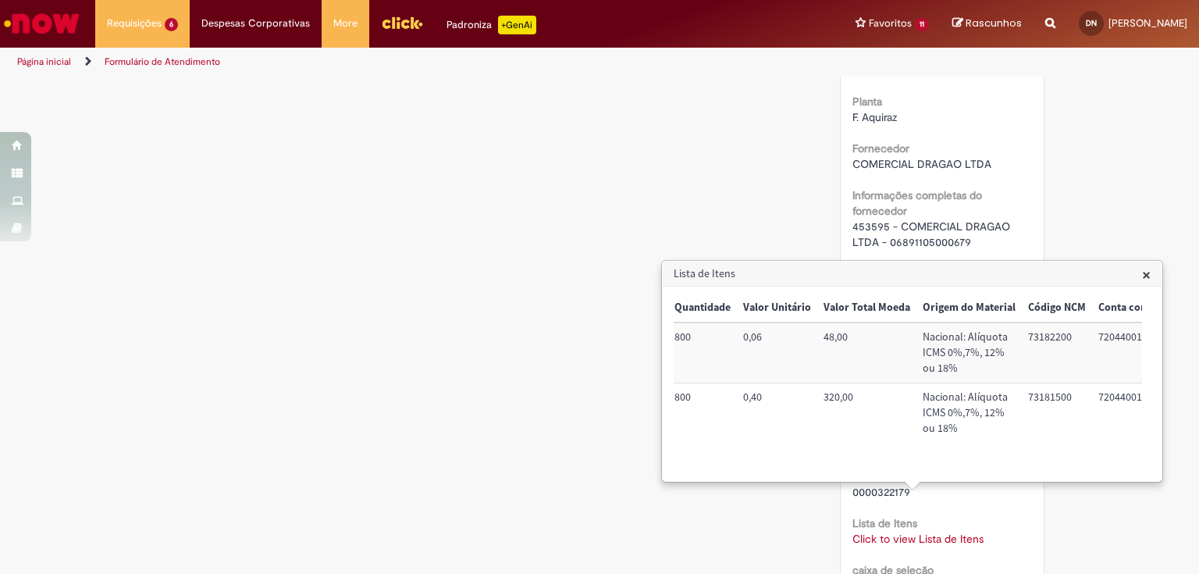
scroll to position [0, 507]
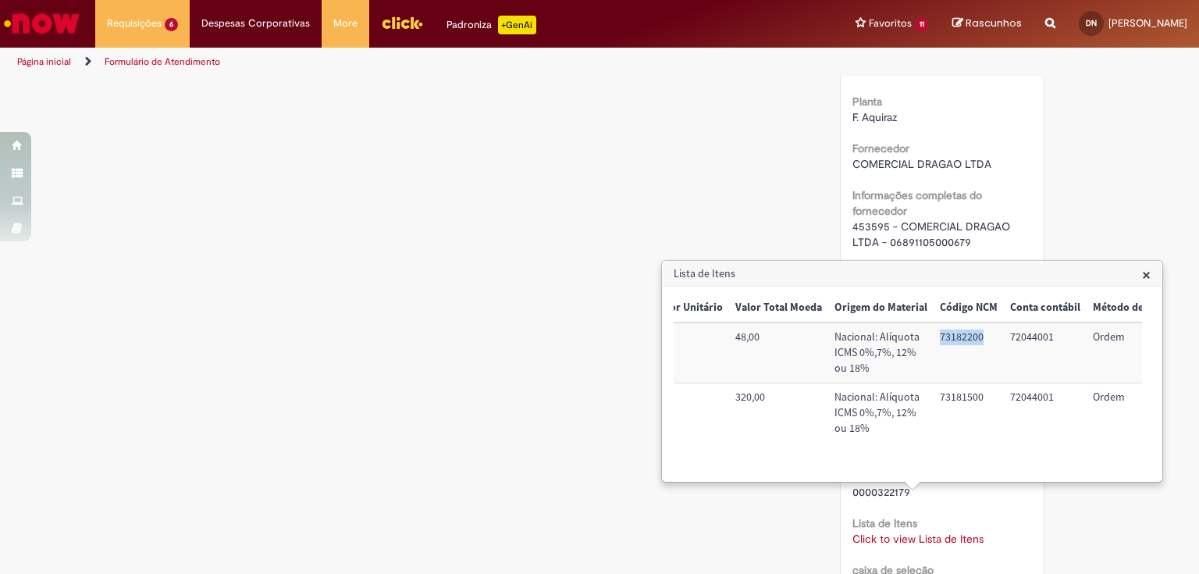
drag, startPoint x: 917, startPoint y: 337, endPoint x: 958, endPoint y: 337, distance: 41.4
click at [958, 337] on td "73182200" at bounding box center [968, 352] width 70 height 60
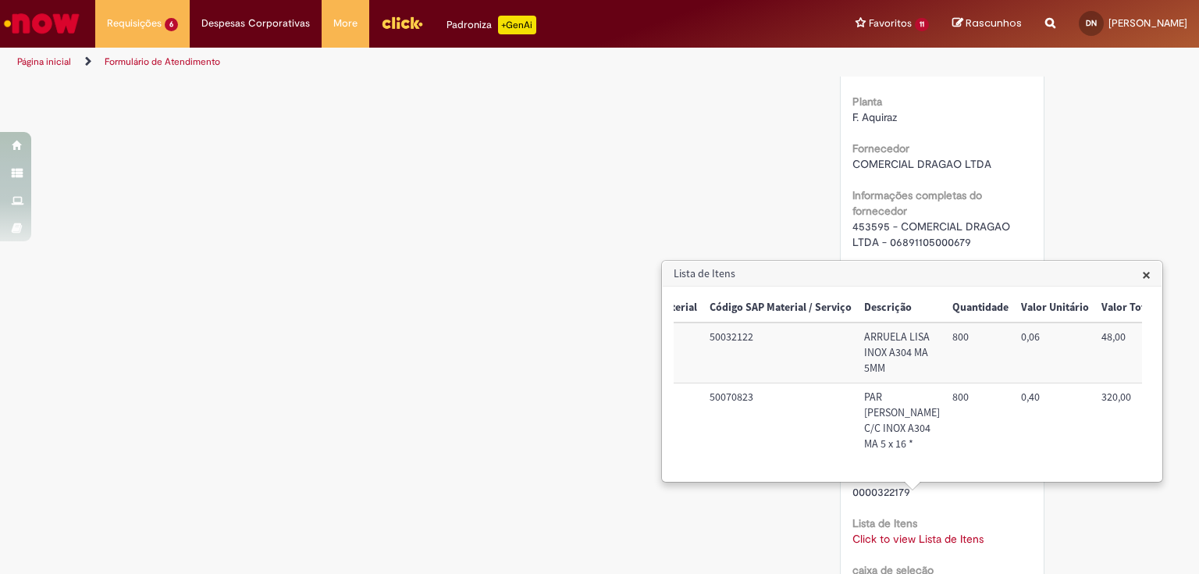
scroll to position [0, 0]
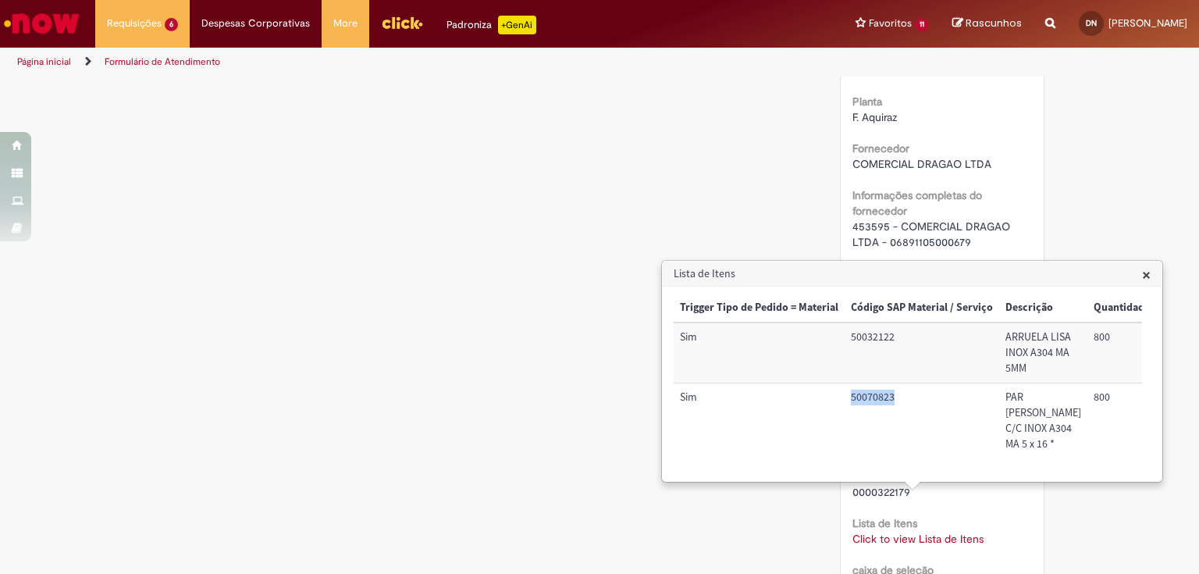
drag, startPoint x: 865, startPoint y: 416, endPoint x: 902, endPoint y: 410, distance: 38.0
click at [907, 413] on td "50070823" at bounding box center [921, 420] width 155 height 75
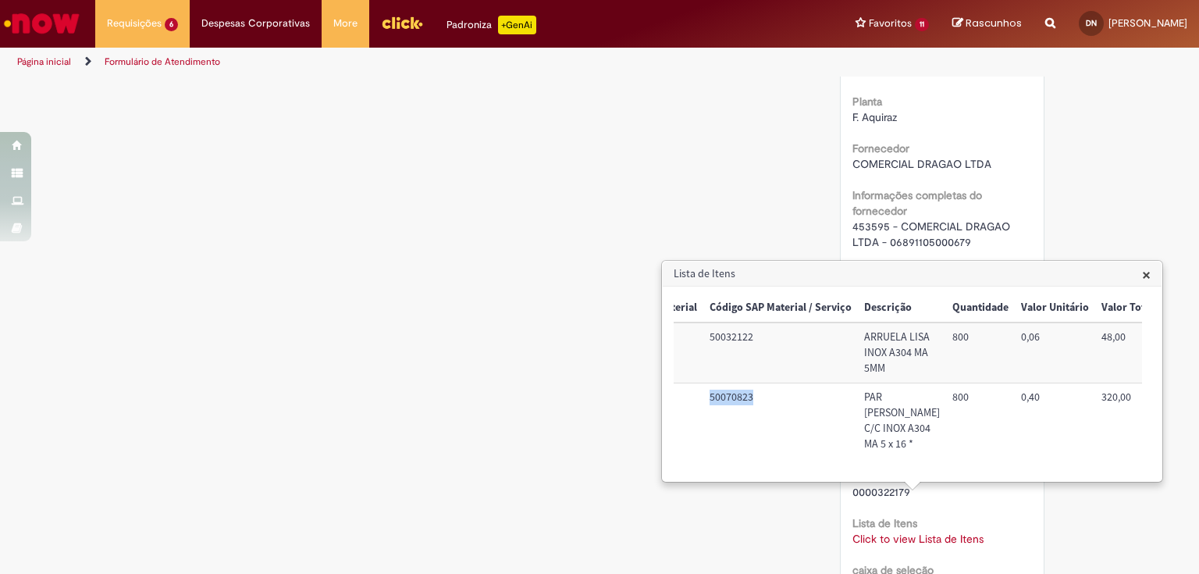
scroll to position [0, 144]
drag, startPoint x: 859, startPoint y: 410, endPoint x: 895, endPoint y: 480, distance: 78.9
click at [895, 457] on td "PAR [PERSON_NAME] C/C INOX A304 MA 5 x 16 *" at bounding box center [899, 419] width 88 height 75
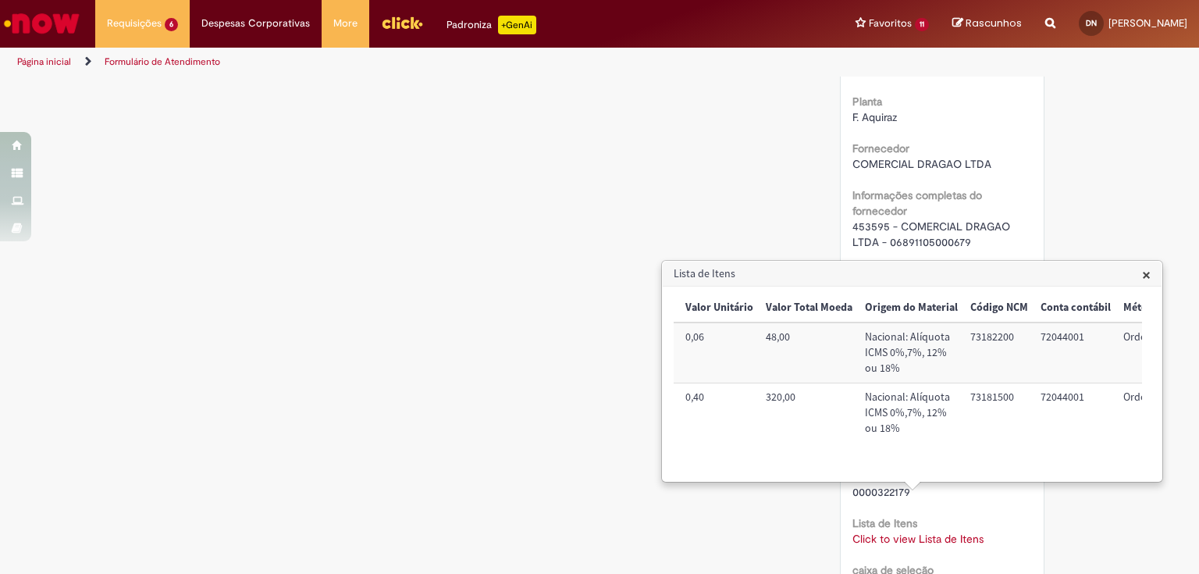
scroll to position [0, 480]
drag, startPoint x: 935, startPoint y: 412, endPoint x: 982, endPoint y: 418, distance: 47.2
click at [982, 418] on td "73181500" at bounding box center [996, 420] width 70 height 75
click at [533, 162] on div "Verificar Código de Barras Aguardando Aprovação Aguardando atendimento Em andam…" at bounding box center [599, 162] width 913 height 2451
click at [1144, 273] on span "×" at bounding box center [1146, 274] width 9 height 21
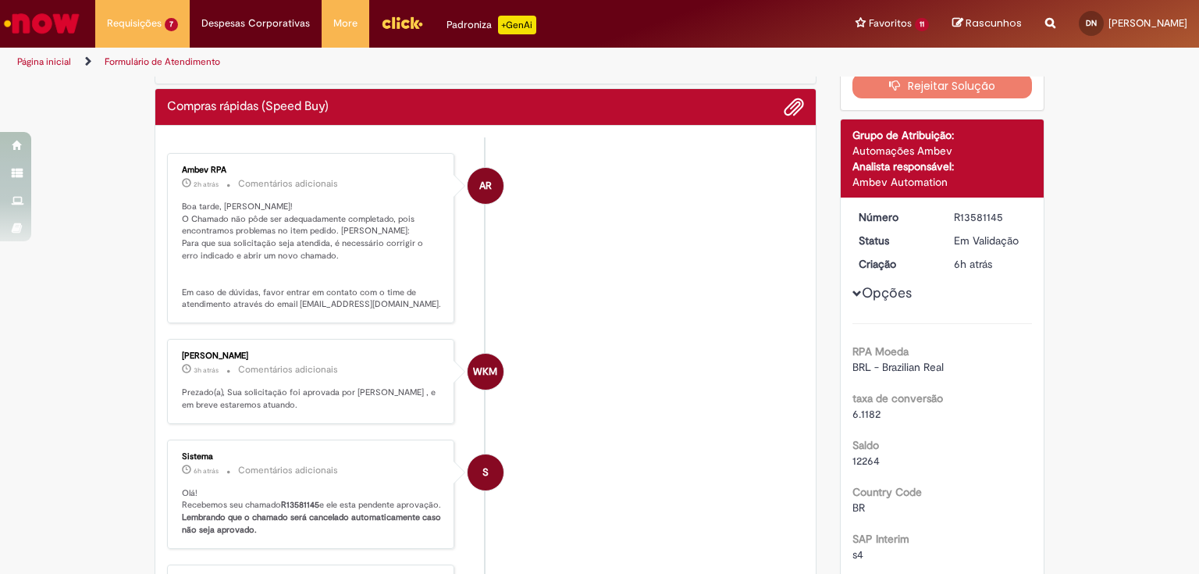
scroll to position [0, 0]
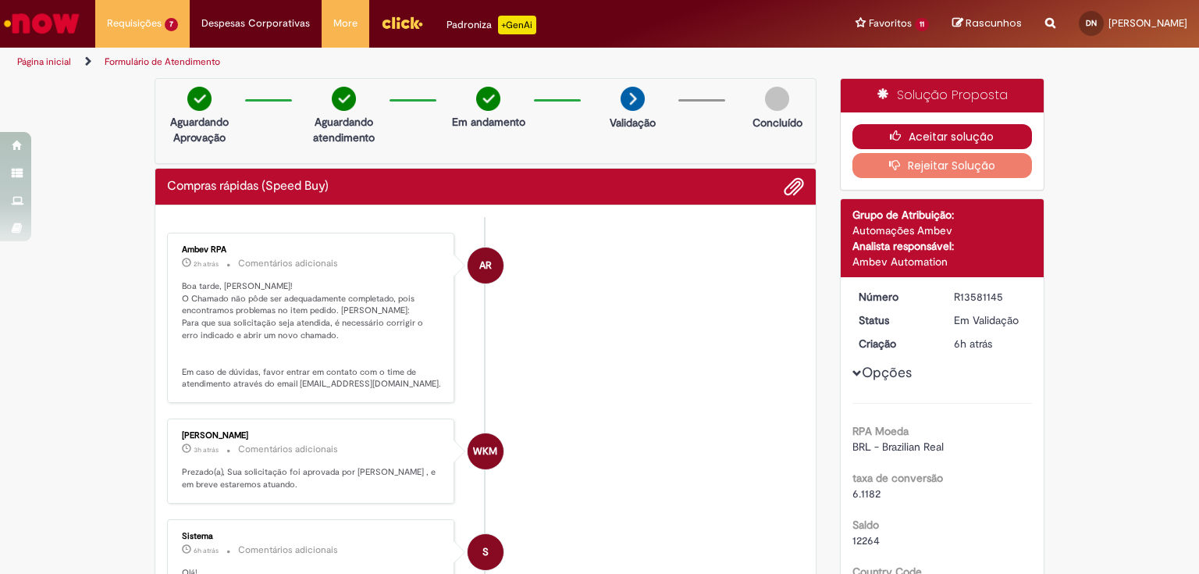
click at [919, 136] on button "Aceitar solução" at bounding box center [942, 136] width 180 height 25
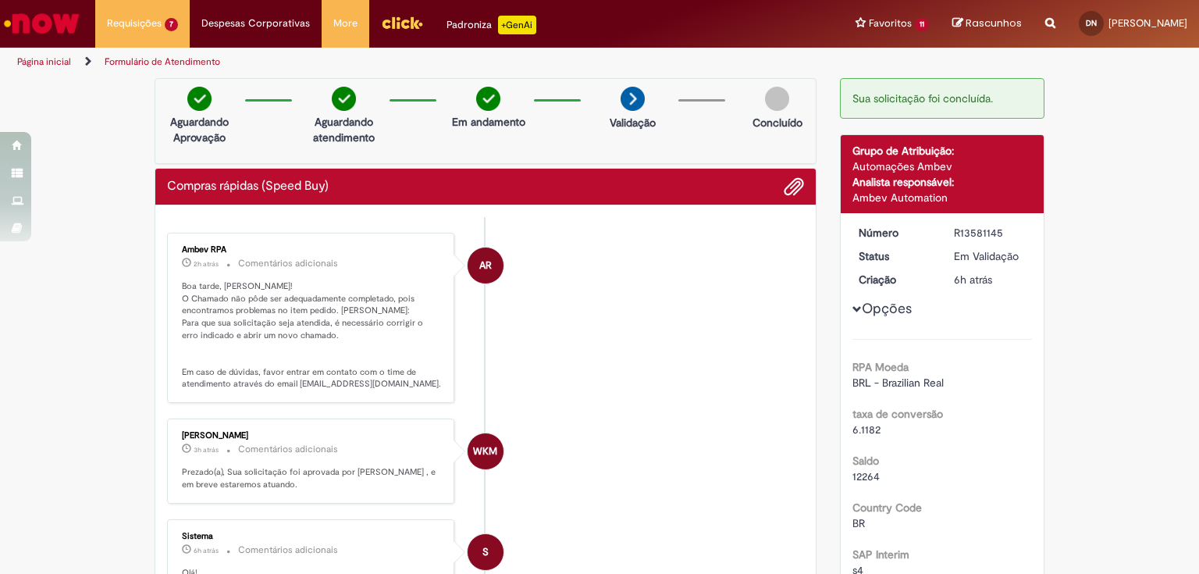
click at [620, 251] on li "AR Ambev RPA 2h atrás 2 horas atrás Comentários adicionais Boa tarde, [PERSON_N…" at bounding box center [485, 318] width 637 height 170
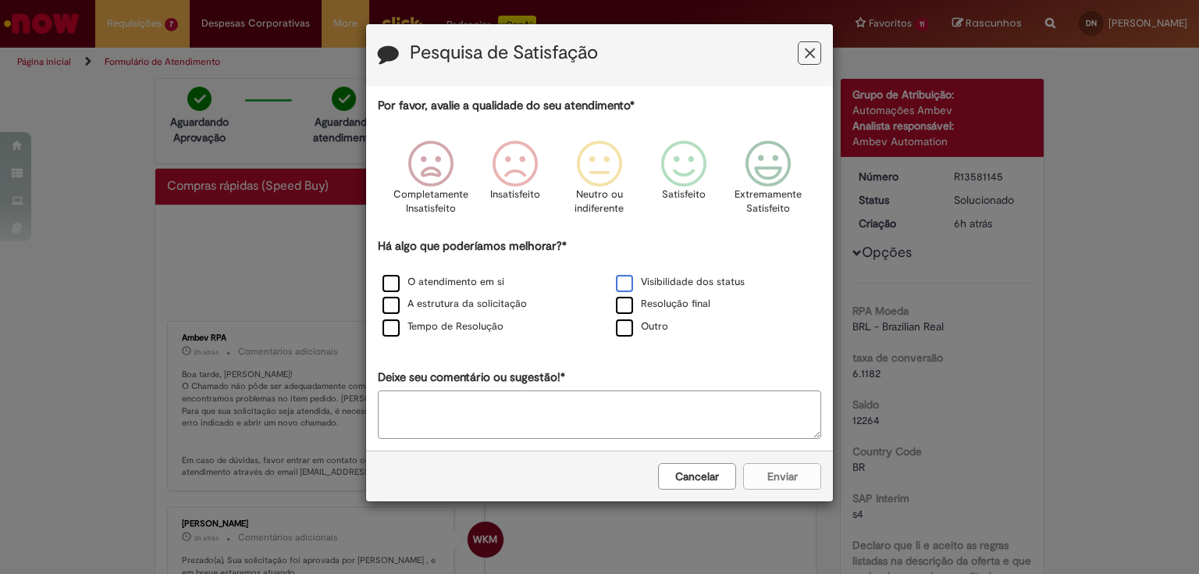
click at [623, 280] on label "Visibilidade dos status" at bounding box center [680, 282] width 129 height 15
click at [790, 153] on icon "Feedback" at bounding box center [768, 163] width 59 height 47
click at [784, 474] on button "Enviar" at bounding box center [782, 476] width 78 height 27
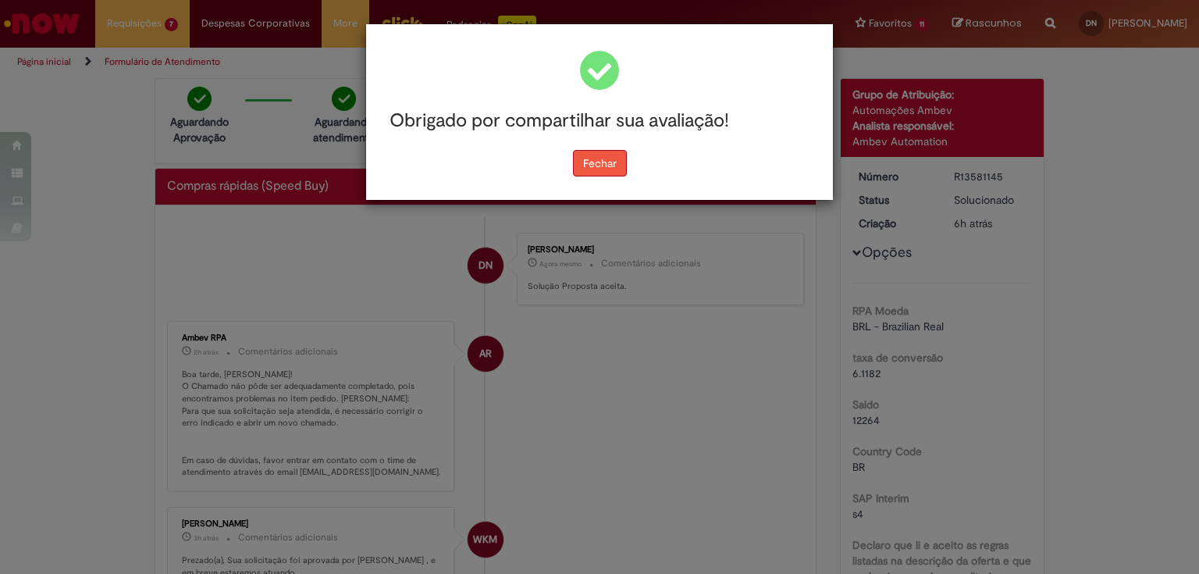
click at [581, 165] on button "Fechar" at bounding box center [600, 163] width 54 height 27
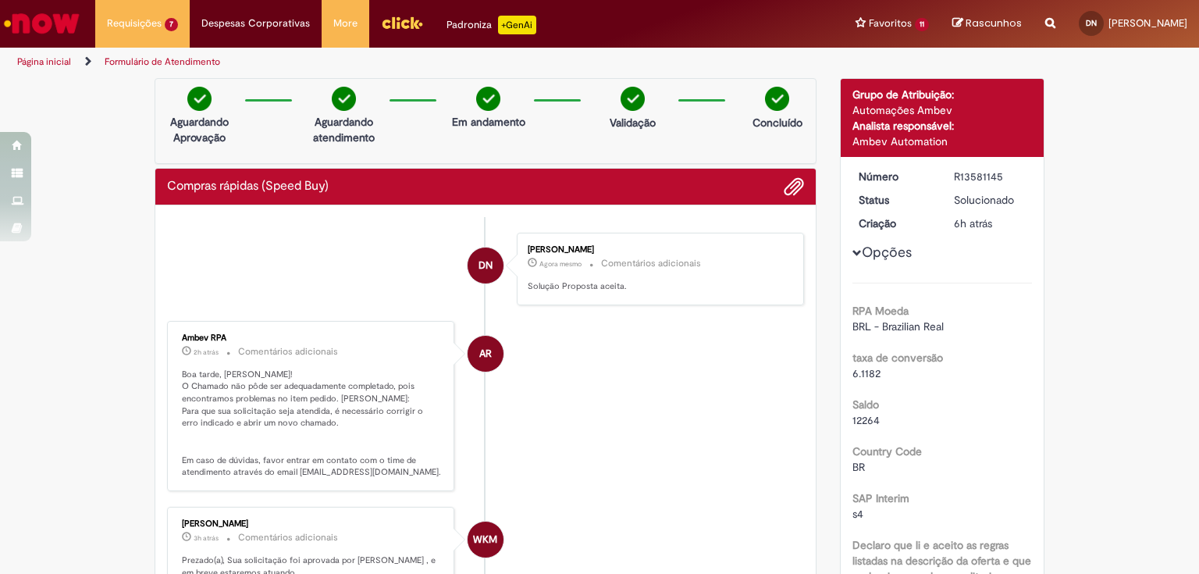
click at [620, 390] on li "AR Ambev RPA 2h atrás 2 horas atrás Comentários adicionais Boa tarde, [PERSON_N…" at bounding box center [485, 406] width 637 height 170
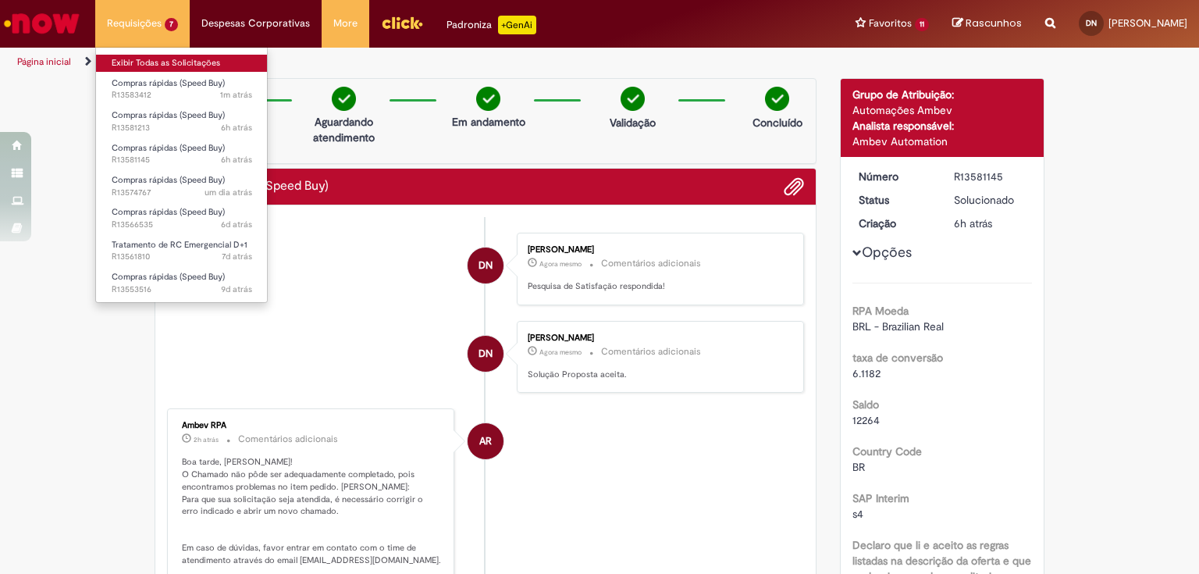
click at [158, 65] on link "Exibir Todas as Solicitações" at bounding box center [182, 63] width 172 height 17
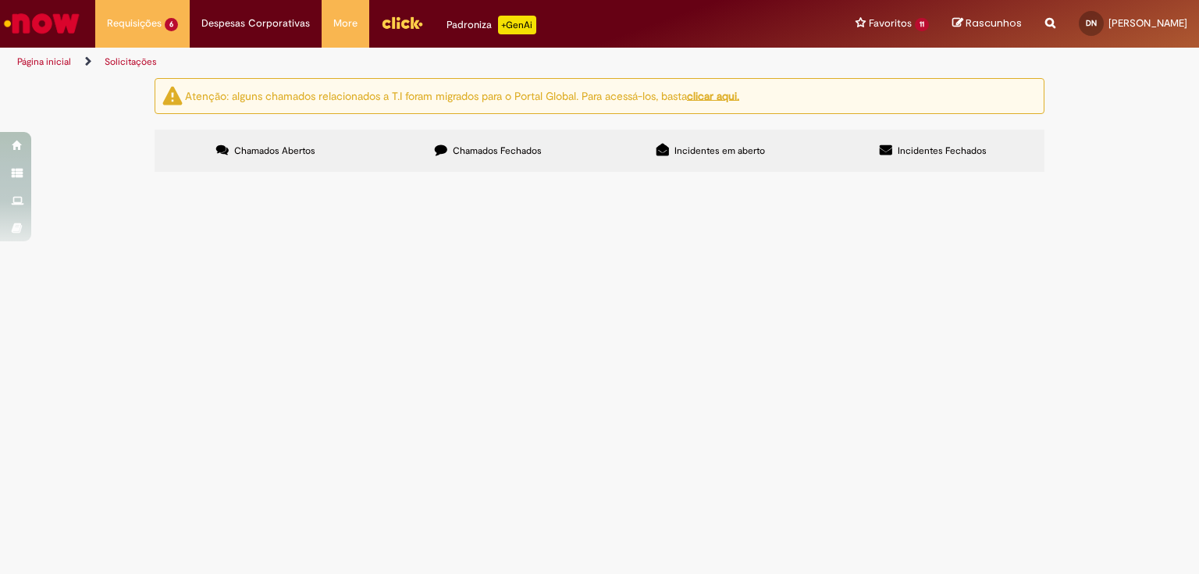
click at [0, 0] on span "R13581213" at bounding box center [0, 0] width 0 height 0
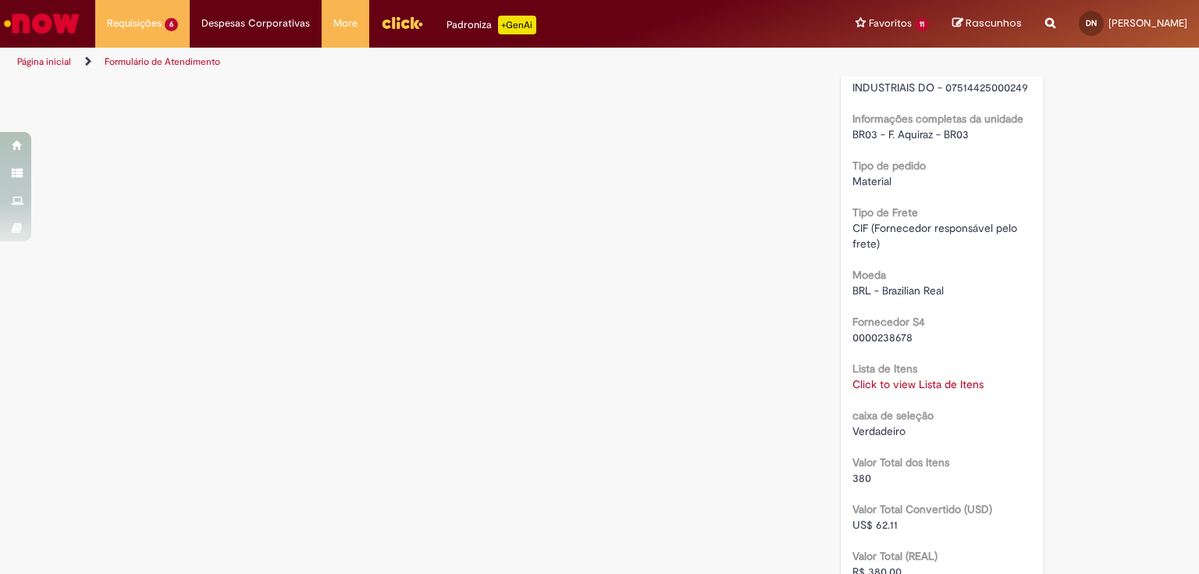
scroll to position [1374, 0]
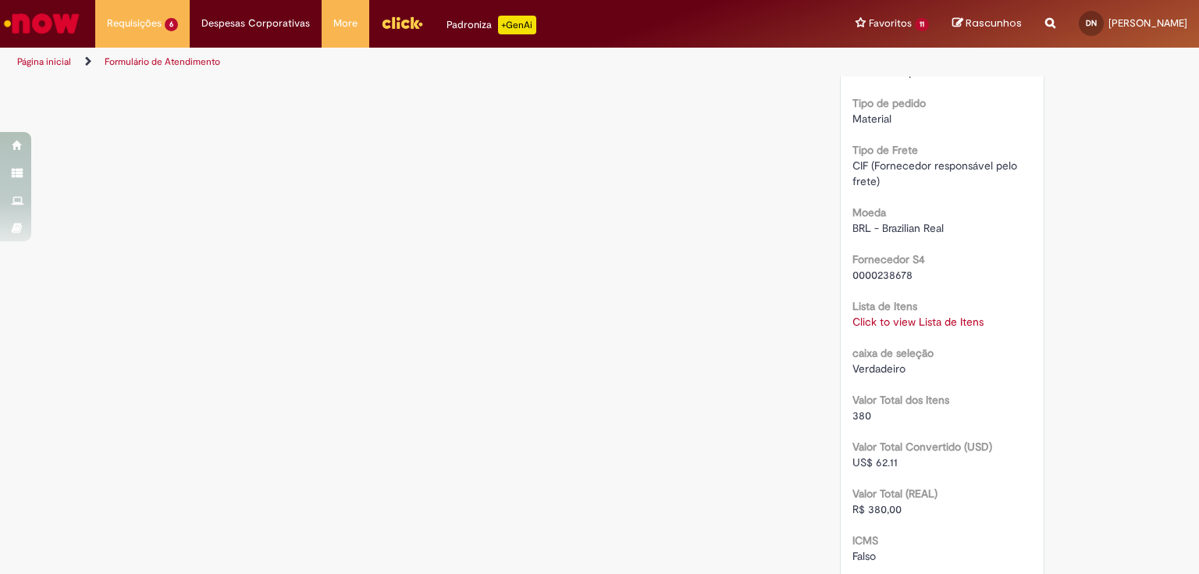
click at [874, 321] on link "Click to view Lista de Itens" at bounding box center [917, 322] width 131 height 14
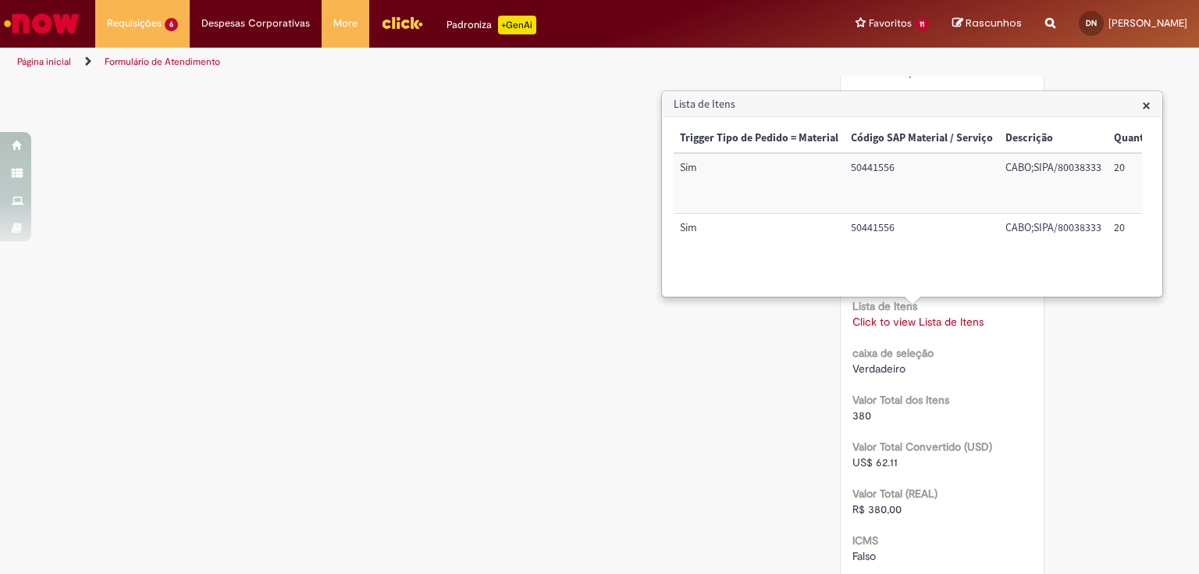
click at [1148, 97] on span "×" at bounding box center [1146, 104] width 9 height 21
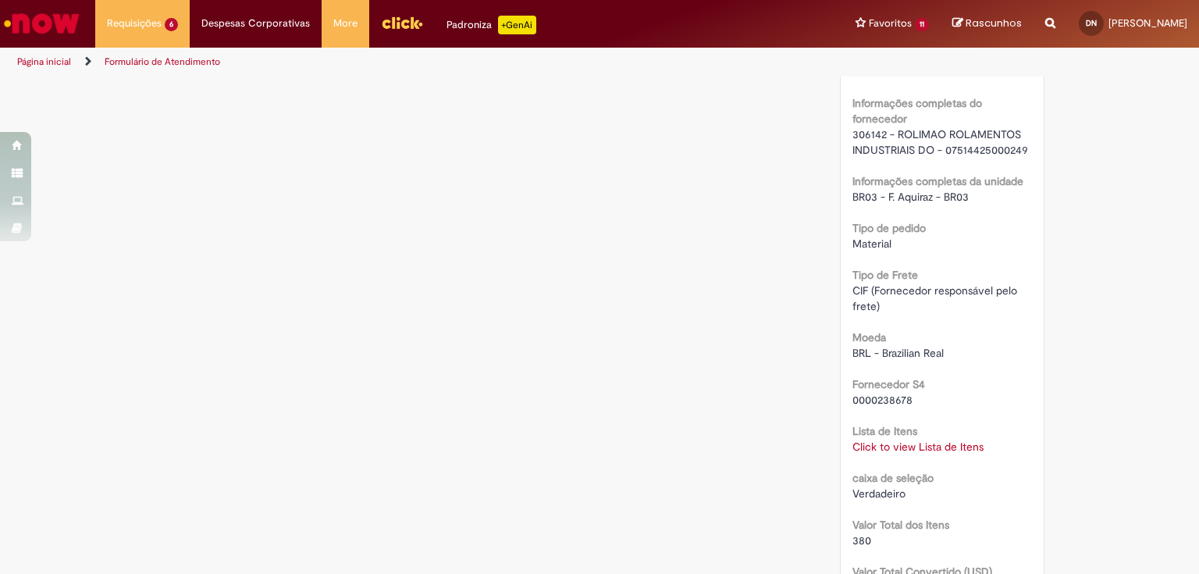
scroll to position [1124, 0]
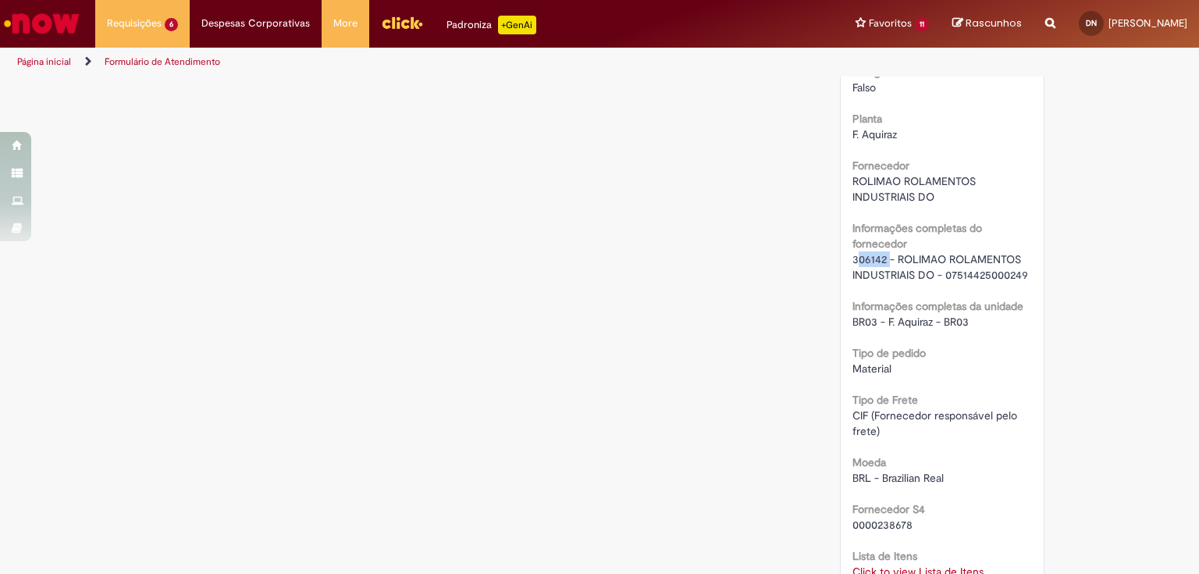
drag, startPoint x: 851, startPoint y: 258, endPoint x: 882, endPoint y: 257, distance: 31.2
click at [882, 257] on span "306142 - ROLIMAO ROLAMENTOS INDUSTRIAIS DO - 07514425000249" at bounding box center [940, 267] width 176 height 30
drag, startPoint x: 848, startPoint y: 258, endPoint x: 883, endPoint y: 259, distance: 35.2
click at [883, 259] on span "306142 - ROLIMAO ROLAMENTOS INDUSTRIAIS DO - 07514425000249" at bounding box center [940, 267] width 176 height 30
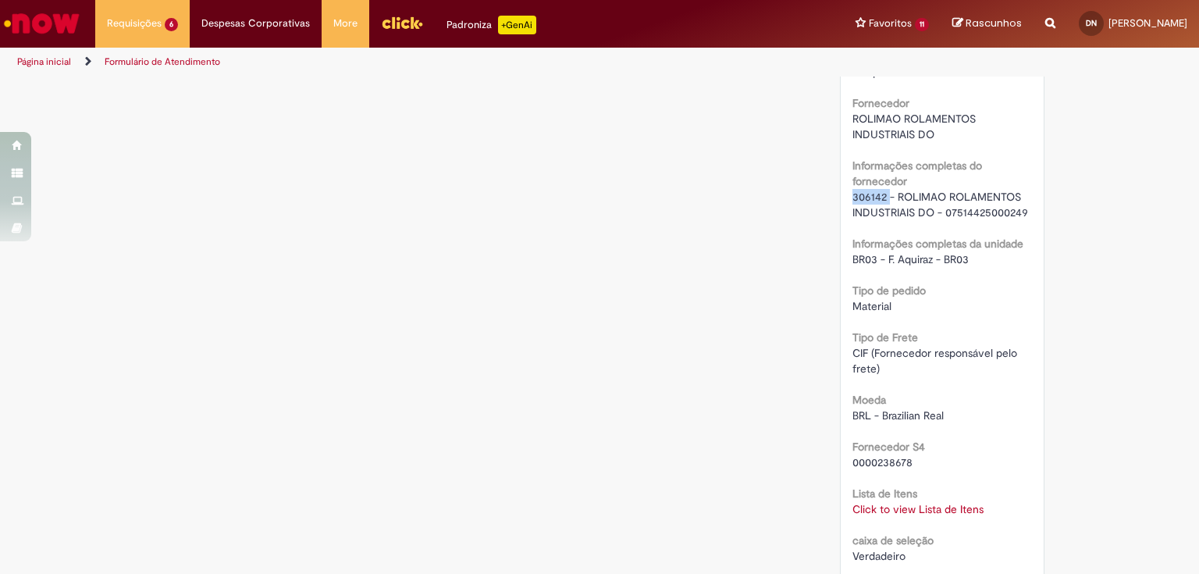
click at [889, 512] on link "Click to view Lista de Itens" at bounding box center [917, 509] width 131 height 14
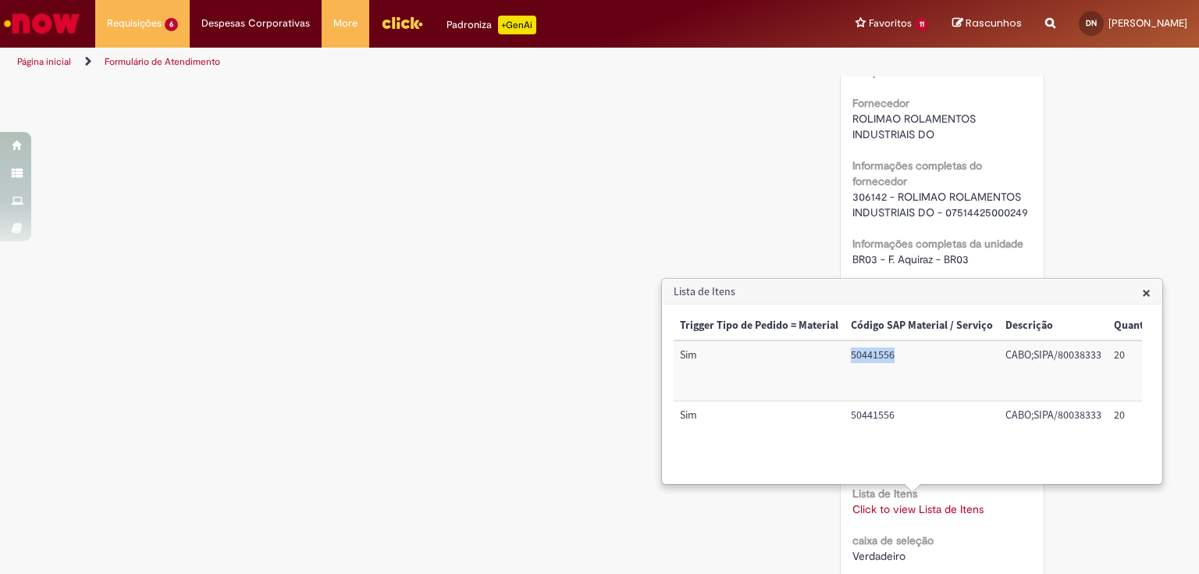
drag, startPoint x: 851, startPoint y: 359, endPoint x: 896, endPoint y: 357, distance: 45.3
click at [900, 361] on td "50441556" at bounding box center [921, 370] width 155 height 60
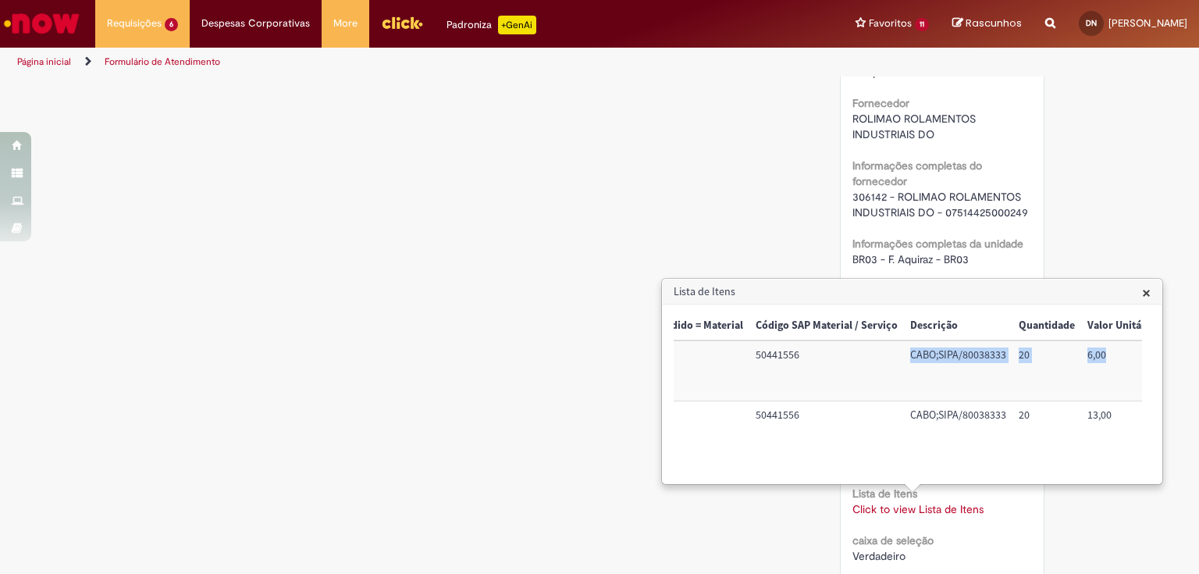
scroll to position [0, 100]
drag, startPoint x: 1049, startPoint y: 357, endPoint x: 1007, endPoint y: 359, distance: 42.2
click at [1007, 359] on tr "Sim 50441556 CABO;SIPA/80038333 20 6,00 120,00 Nacional: Alíquota ICMS 0%,7%, 1…" at bounding box center [1153, 370] width 1159 height 60
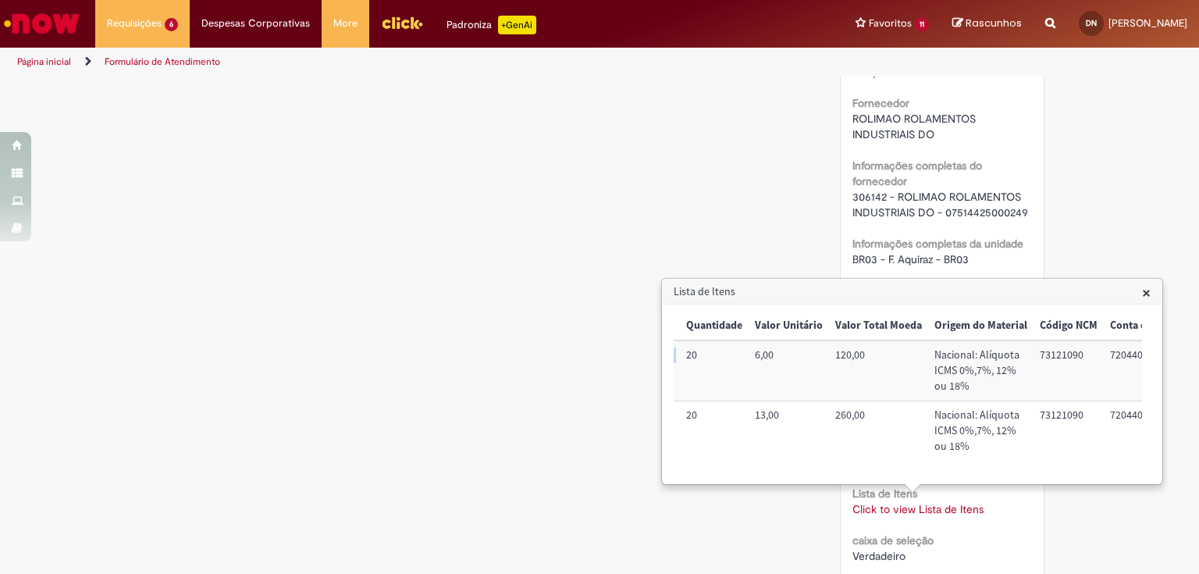
scroll to position [0, 432]
drag, startPoint x: 1031, startPoint y: 353, endPoint x: 1074, endPoint y: 361, distance: 43.8
click at [1074, 361] on td "73121090" at bounding box center [1064, 370] width 70 height 60
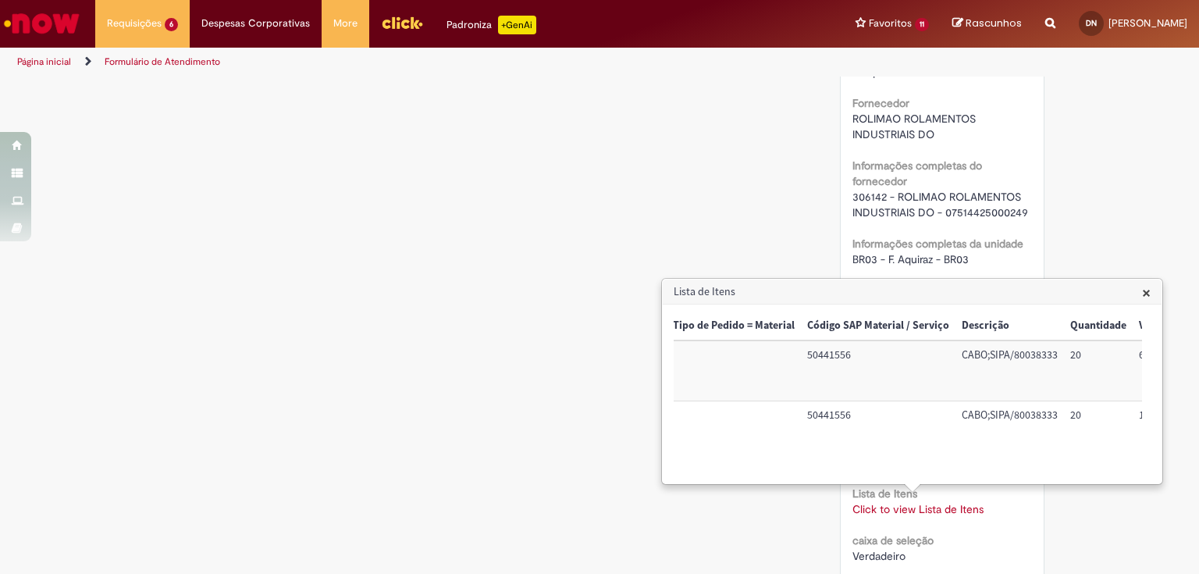
scroll to position [0, 0]
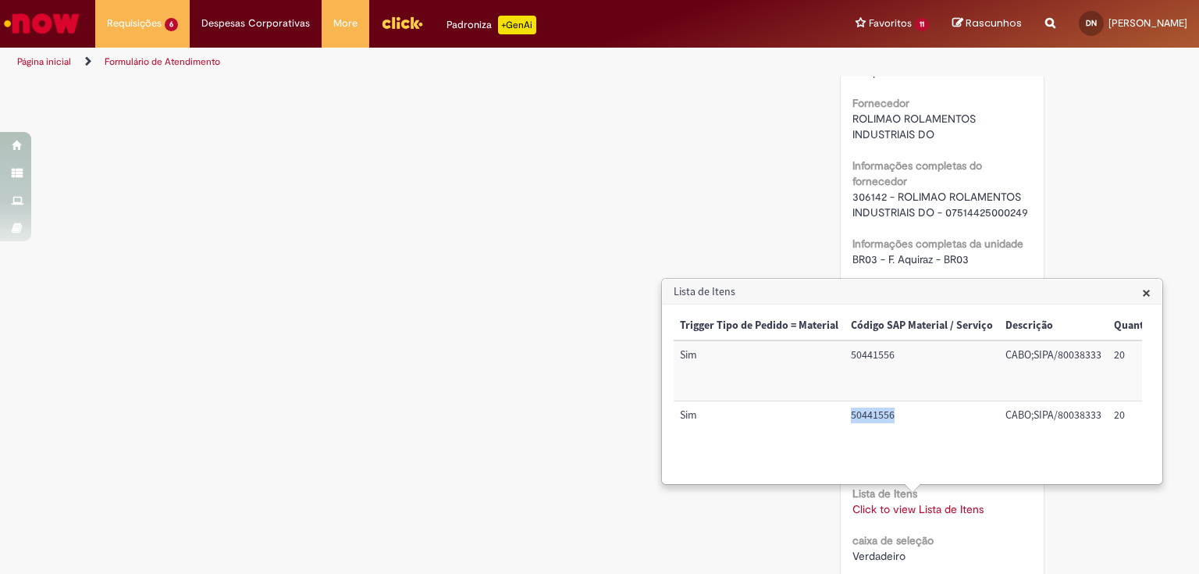
drag, startPoint x: 848, startPoint y: 412, endPoint x: 897, endPoint y: 418, distance: 49.6
click at [897, 418] on td "50441556" at bounding box center [921, 430] width 155 height 59
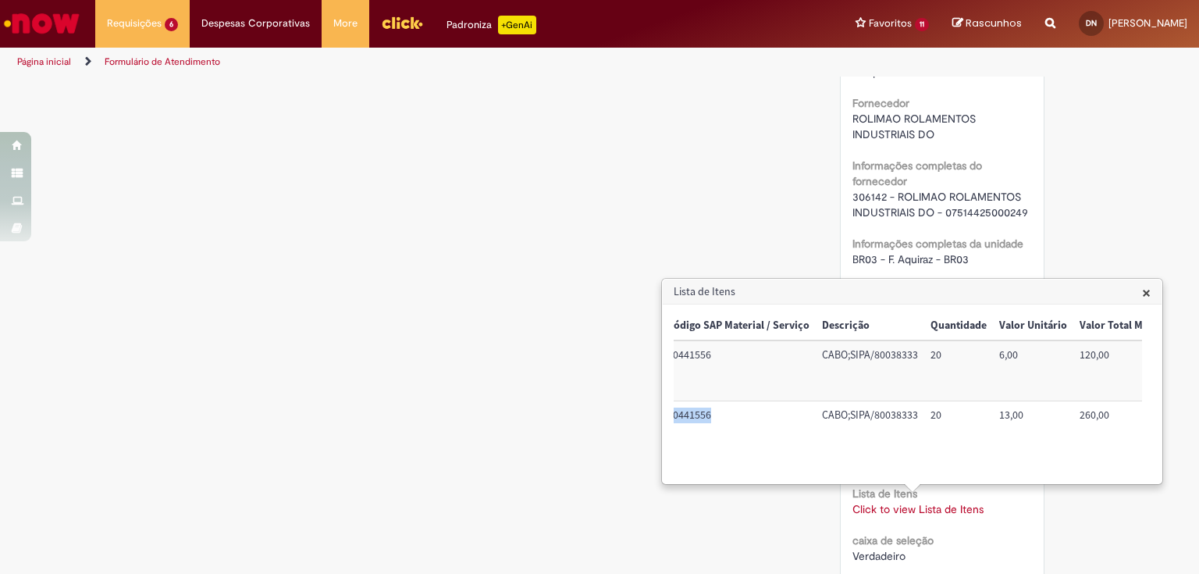
scroll to position [0, 179]
drag, startPoint x: 823, startPoint y: 413, endPoint x: 927, endPoint y: 418, distance: 103.9
click at [927, 418] on tr "Sim 50441556 CABO;SIPA/80038333 20 13,00 260,00 Nacional: Alíquota ICMS 0%,7%, …" at bounding box center [1074, 430] width 1159 height 59
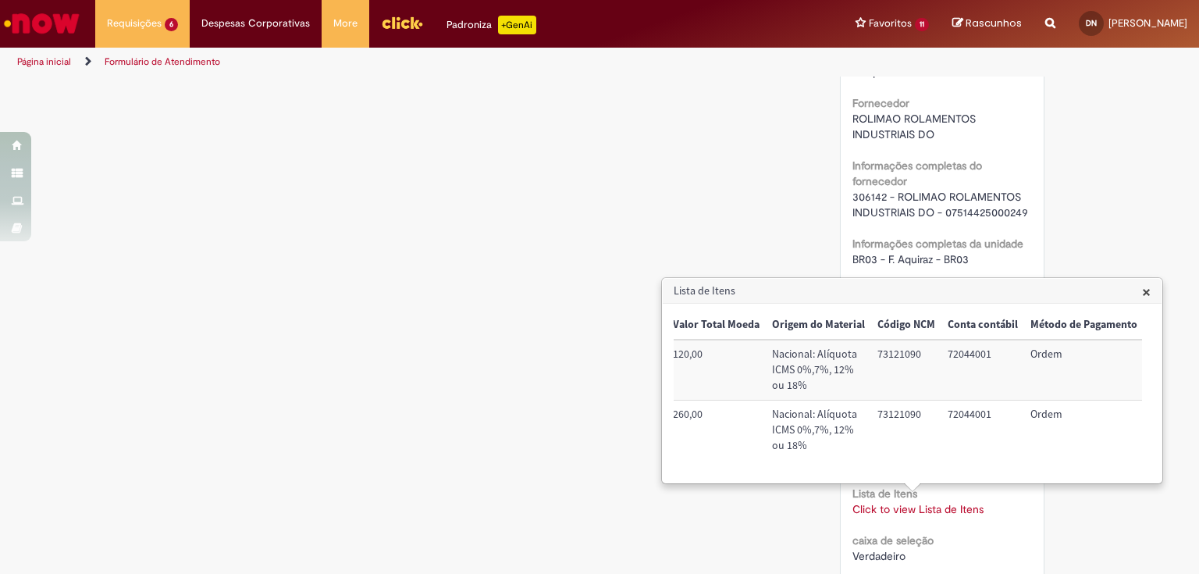
scroll to position [0, 612]
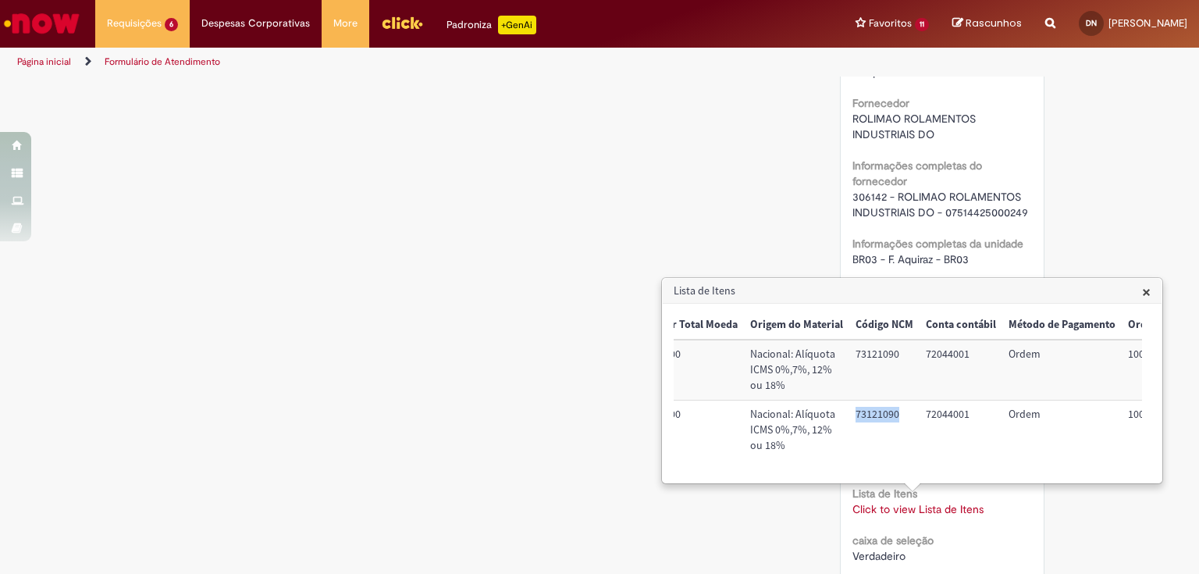
drag, startPoint x: 851, startPoint y: 413, endPoint x: 901, endPoint y: 417, distance: 50.1
click at [901, 417] on td "73121090" at bounding box center [884, 429] width 70 height 59
